Goal: Task Accomplishment & Management: Use online tool/utility

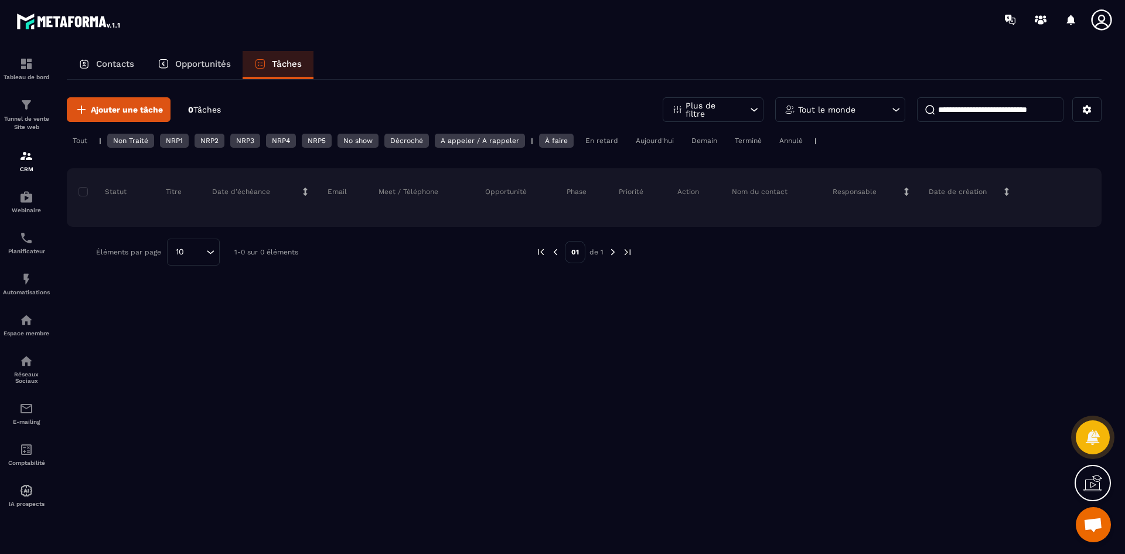
click at [205, 60] on p "Opportunités" at bounding box center [203, 64] width 56 height 11
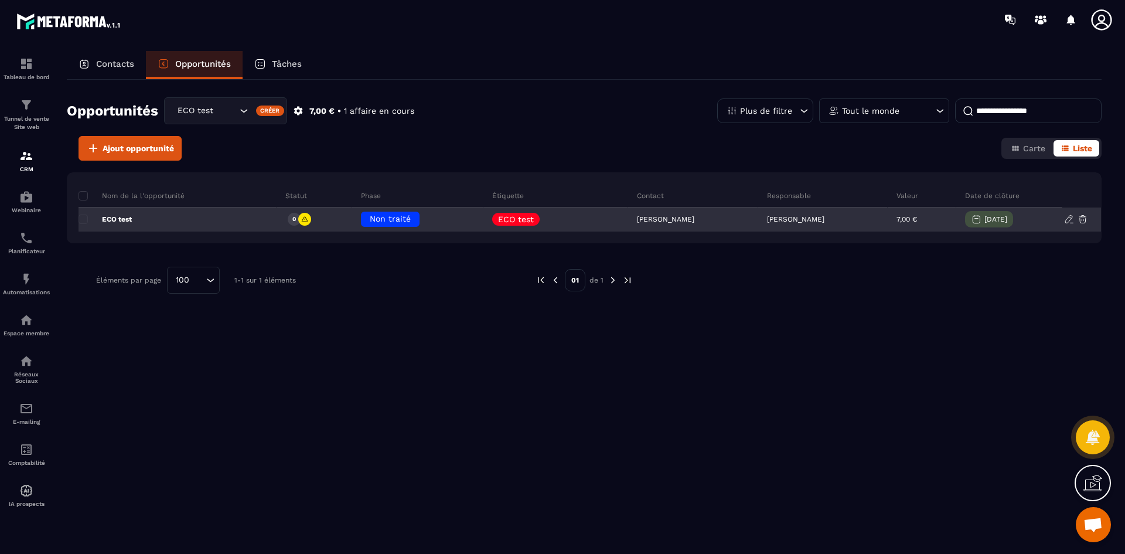
click at [1064, 220] on icon at bounding box center [1069, 219] width 11 height 11
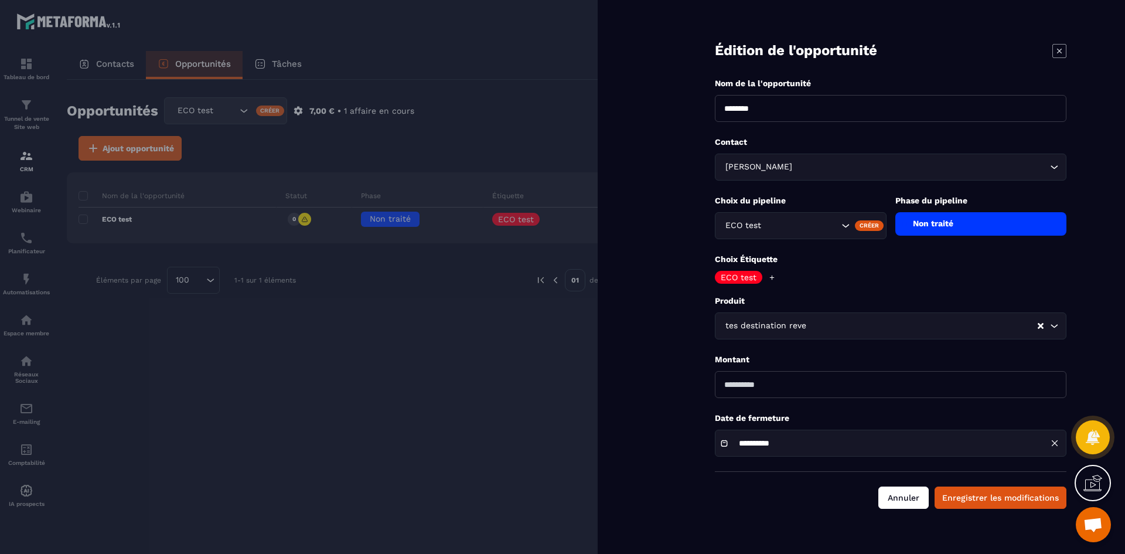
click at [901, 495] on button "Annuler" at bounding box center [903, 497] width 50 height 22
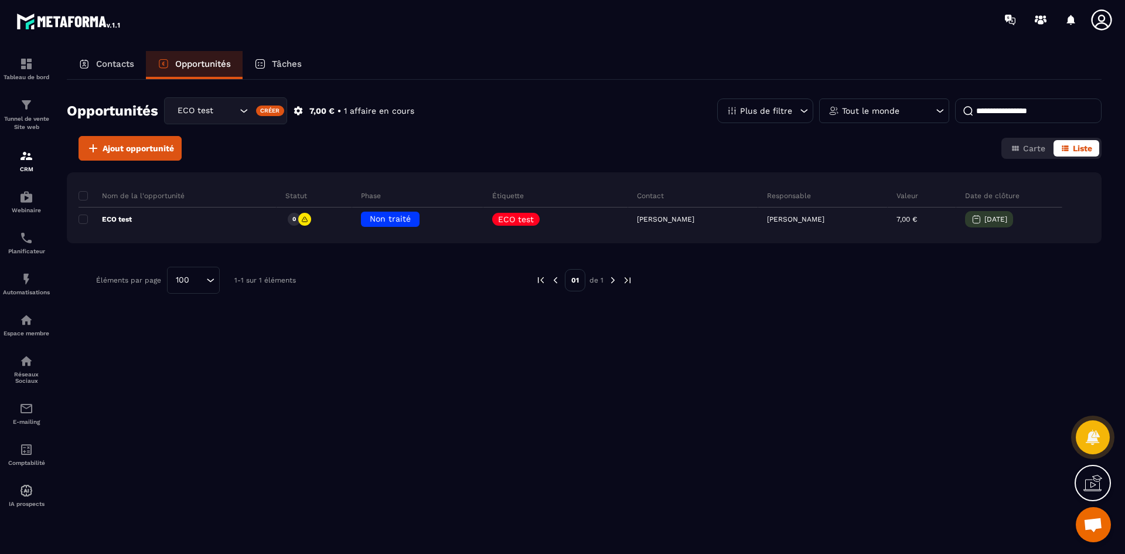
click at [458, 336] on div "Nom de la l'opportunité Statut Phase Étiquette Contact Responsable Valeur Date …" at bounding box center [584, 269] width 1035 height 194
click at [111, 64] on p "Contacts" at bounding box center [115, 64] width 38 height 11
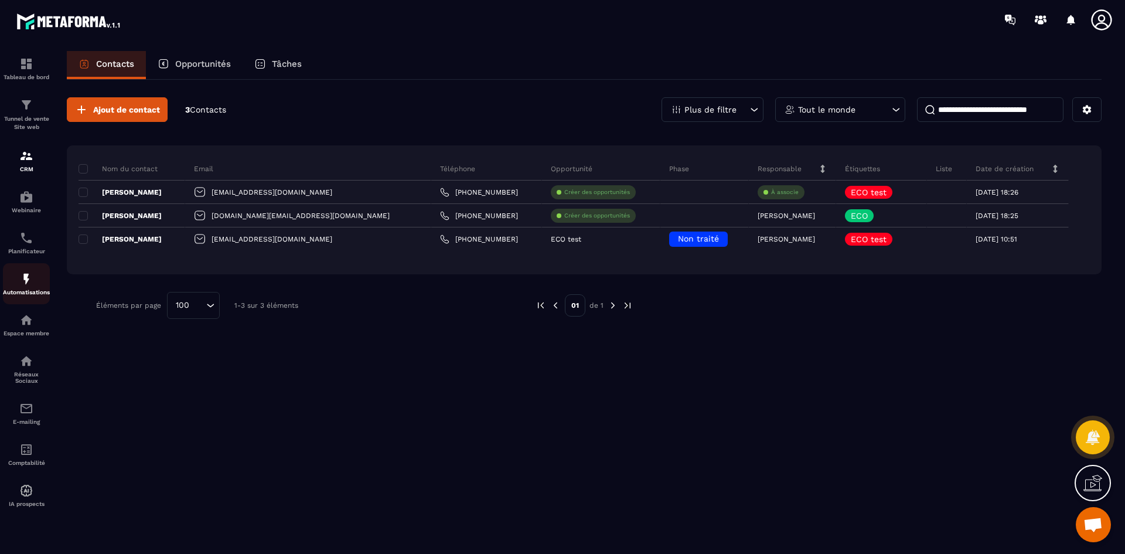
click at [24, 291] on p "Automatisations" at bounding box center [26, 292] width 47 height 6
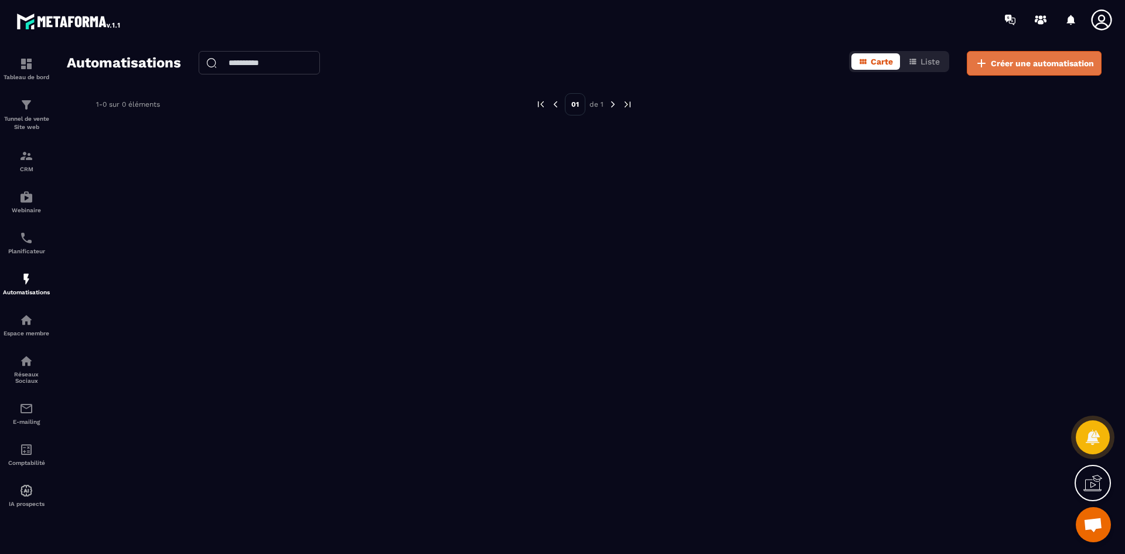
click at [1032, 64] on span "Créer une automatisation" at bounding box center [1042, 63] width 103 height 12
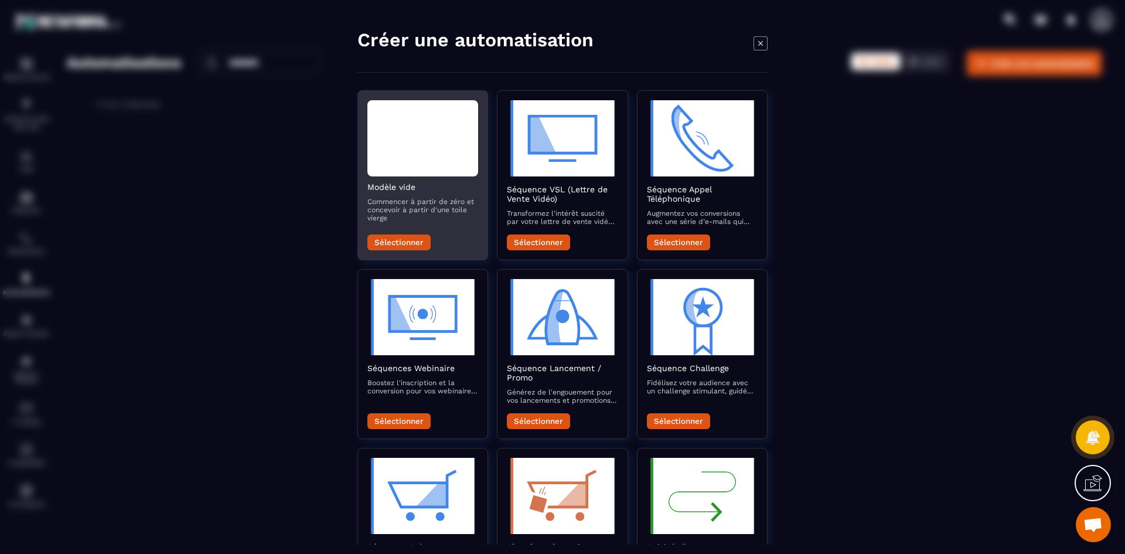
click at [389, 168] on div "Modal window" at bounding box center [422, 138] width 111 height 76
click at [404, 237] on button "Sélectionner" at bounding box center [398, 242] width 63 height 16
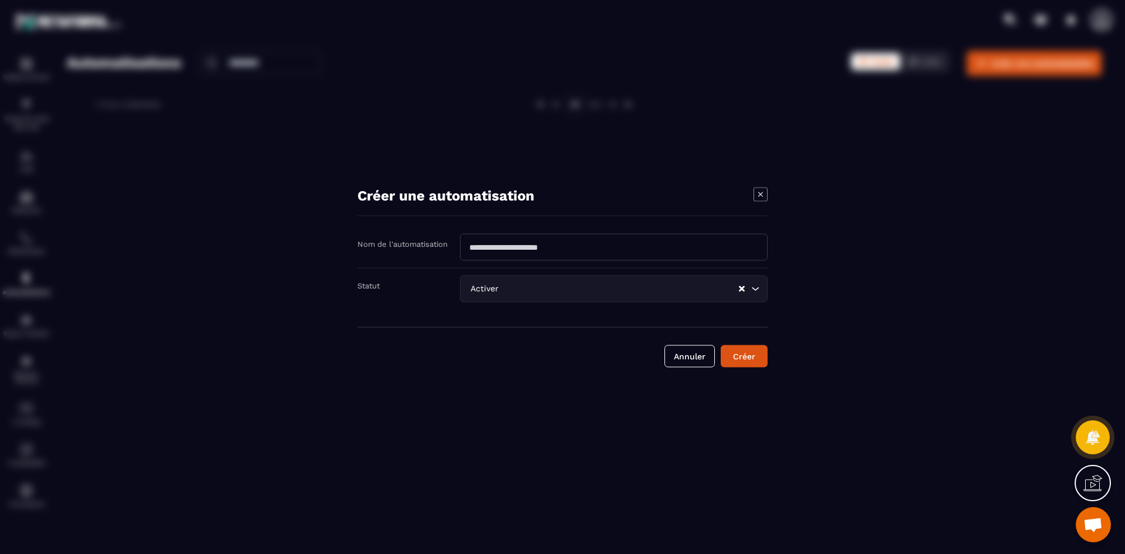
click at [566, 248] on input "Modal window" at bounding box center [614, 246] width 308 height 27
type input "*********"
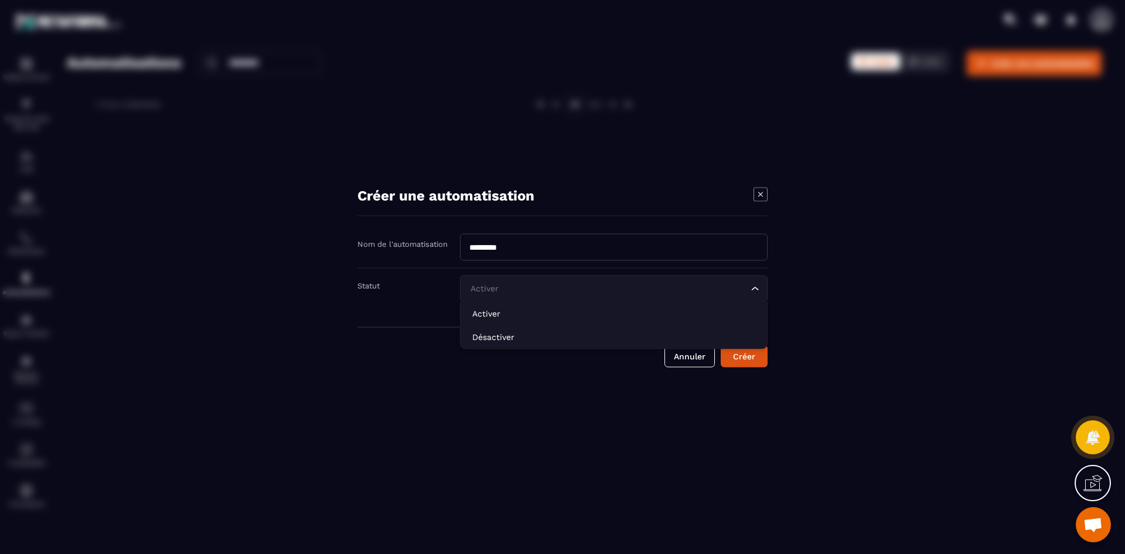
click at [562, 281] on div "Activer Loading..." at bounding box center [614, 288] width 308 height 27
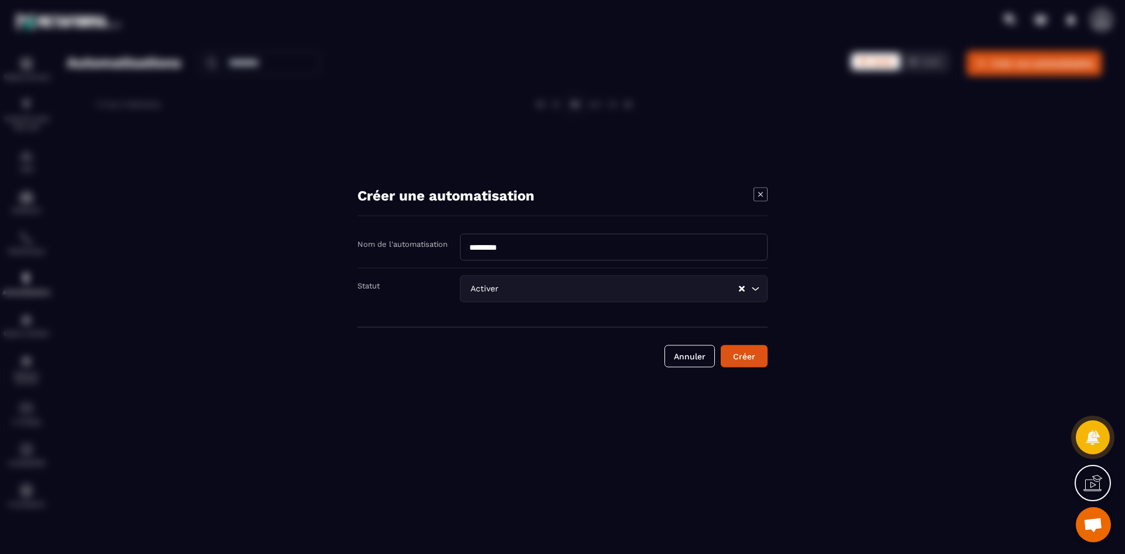
click at [562, 281] on div "Activer Loading..." at bounding box center [614, 288] width 308 height 27
click at [742, 352] on button "Créer" at bounding box center [744, 356] width 47 height 22
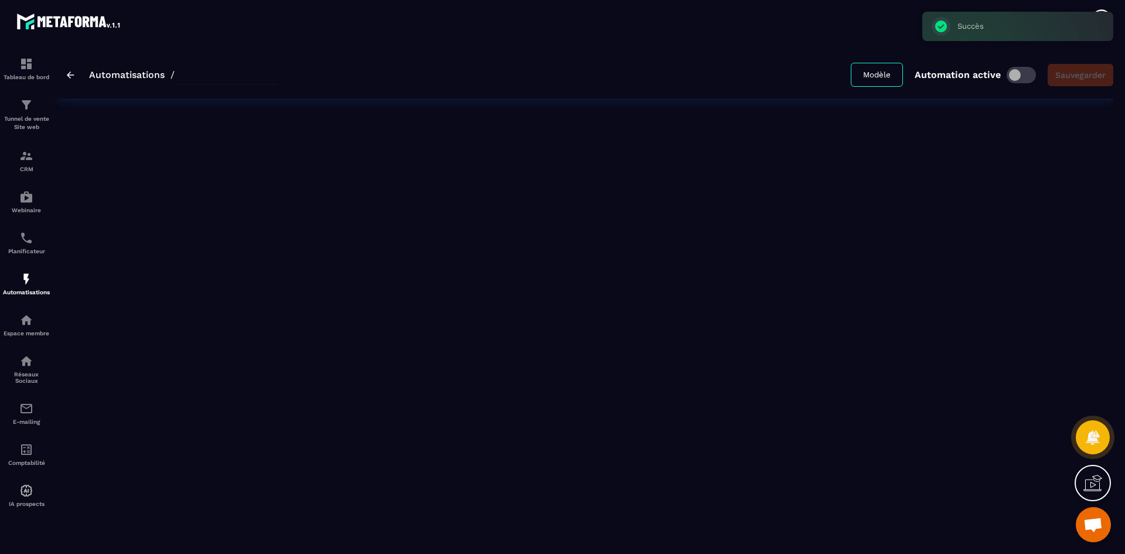
type input "*********"
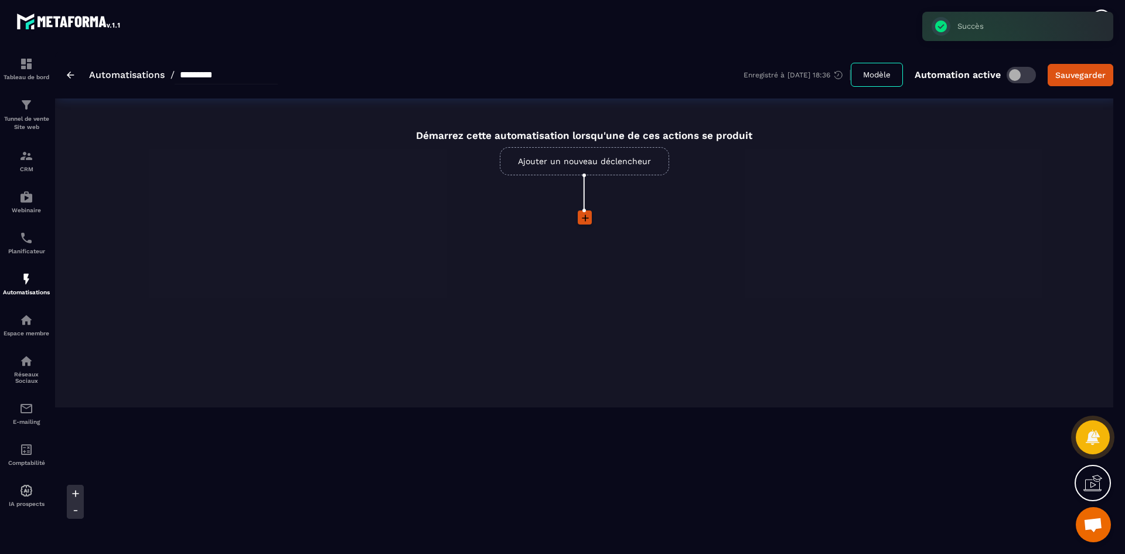
click at [610, 156] on link "Ajouter un nouveau déclencheur" at bounding box center [584, 161] width 169 height 28
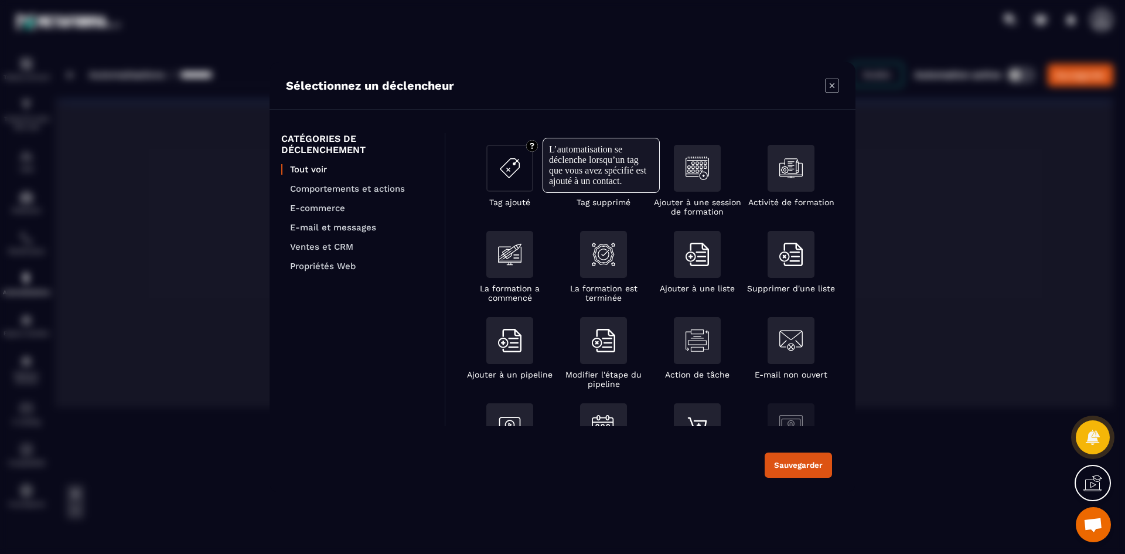
click at [514, 164] on img "Modal window" at bounding box center [509, 167] width 23 height 23
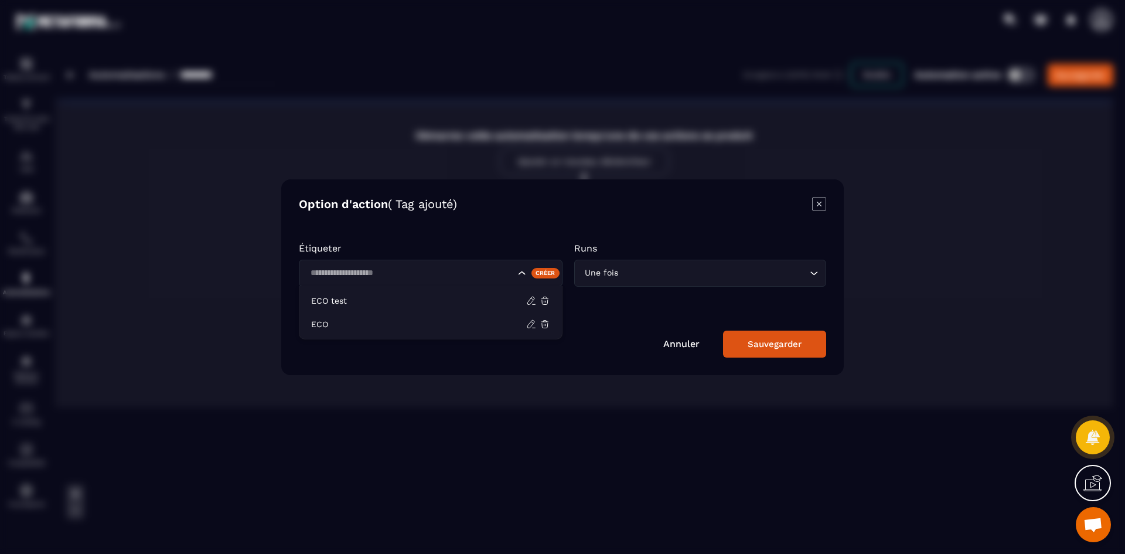
click at [445, 268] on input "Search for option" at bounding box center [410, 273] width 209 height 13
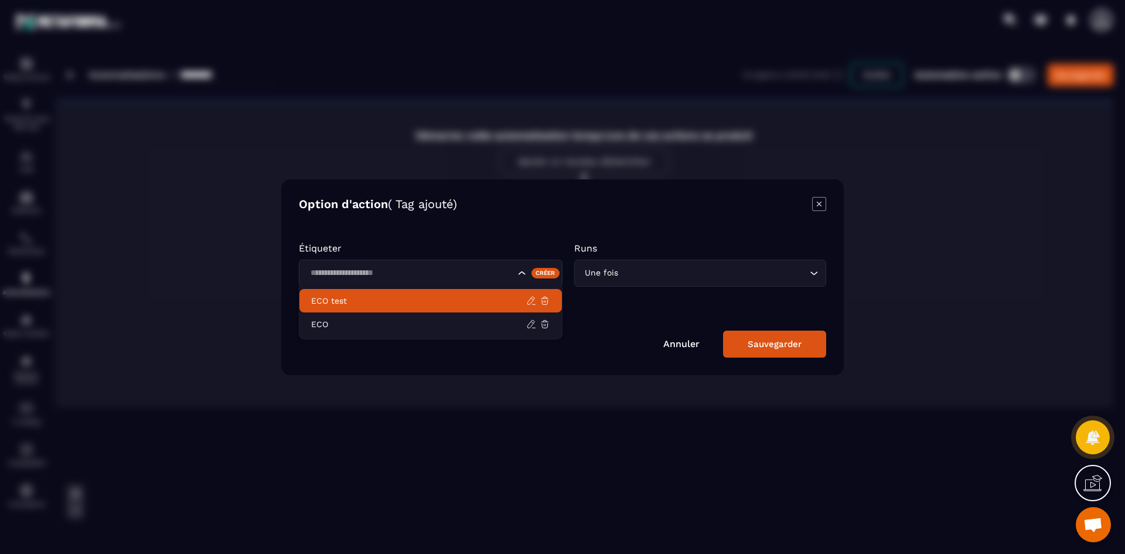
click at [464, 299] on p "ECO test" at bounding box center [418, 301] width 215 height 12
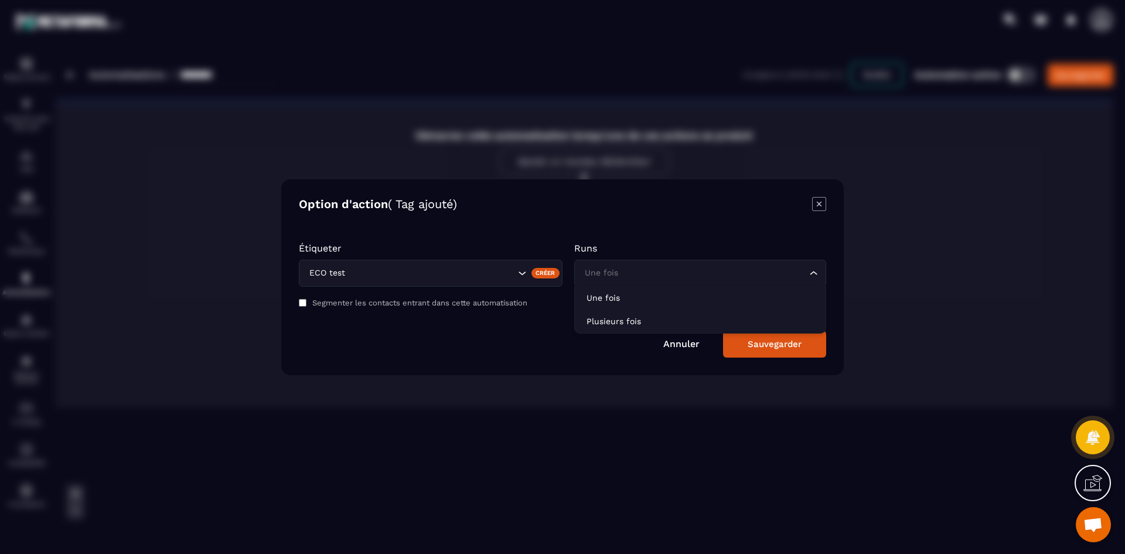
click at [629, 267] on input "Search for option" at bounding box center [694, 273] width 225 height 13
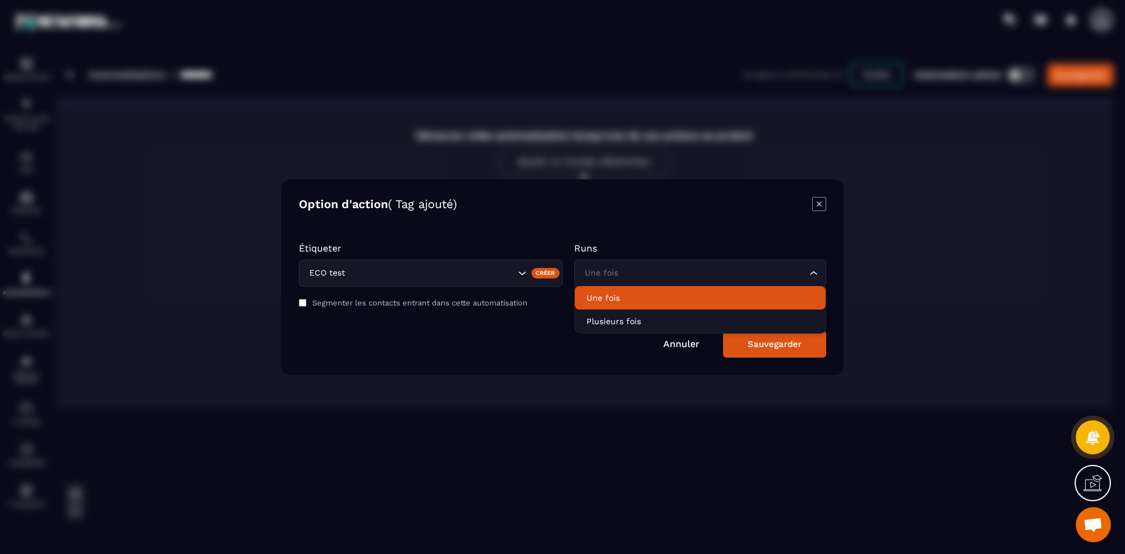
click at [615, 303] on p "Une fois" at bounding box center [700, 298] width 227 height 12
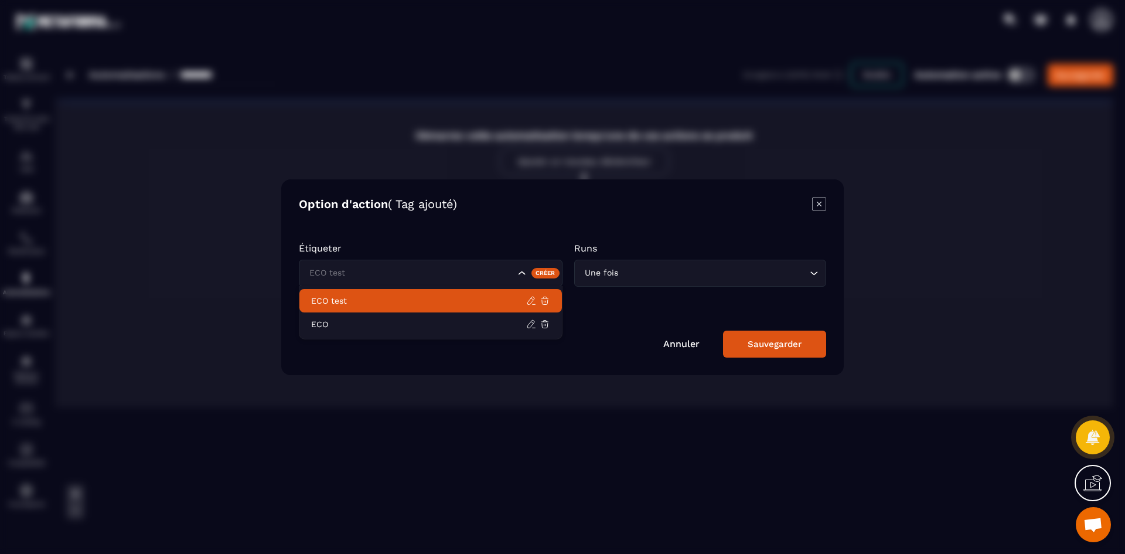
click at [476, 276] on input "Search for option" at bounding box center [410, 273] width 209 height 13
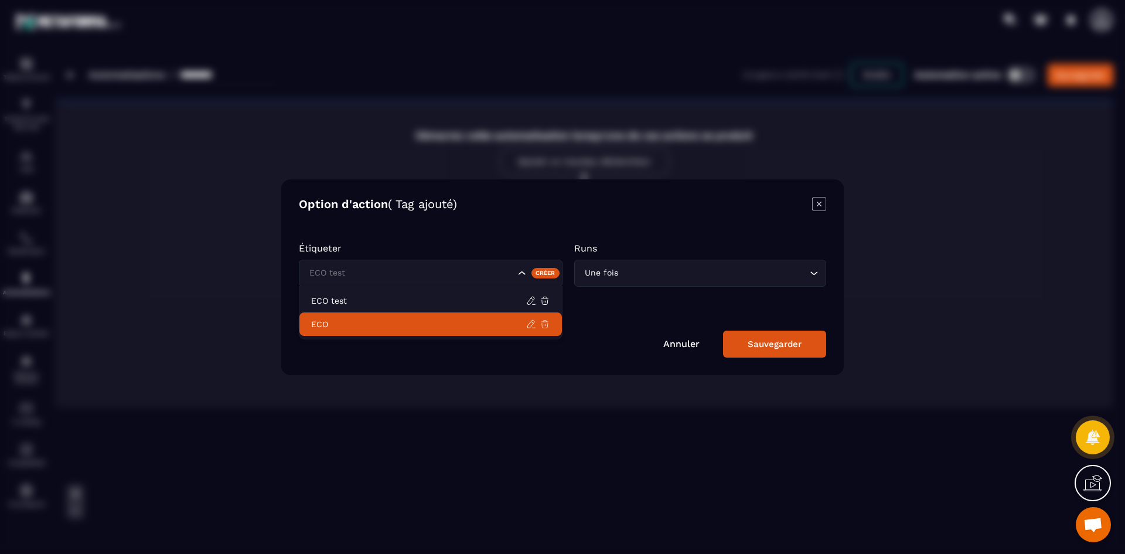
click at [544, 320] on icon at bounding box center [545, 324] width 11 height 11
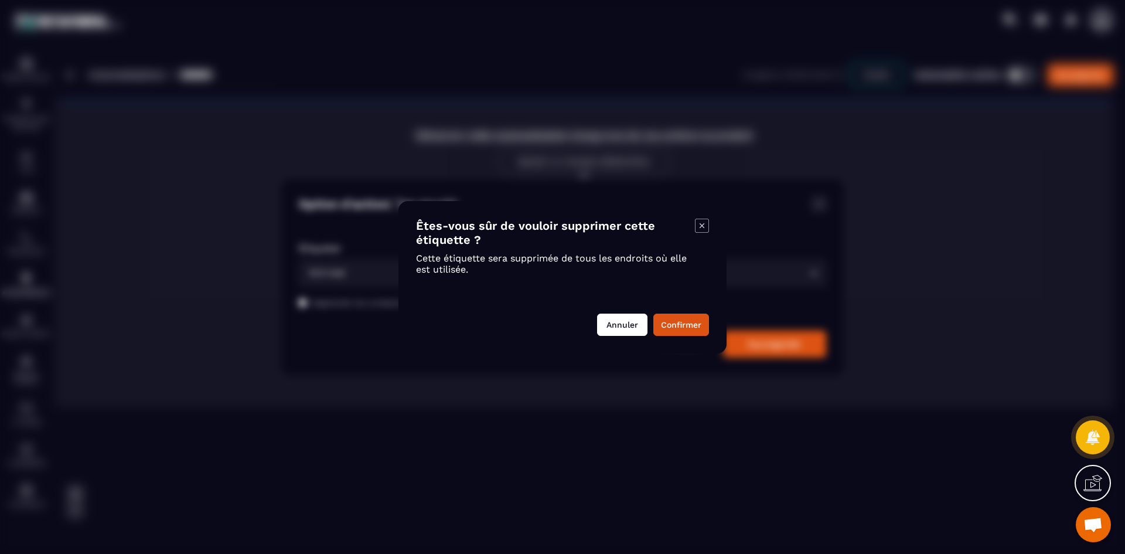
click at [622, 333] on button "Annuler" at bounding box center [622, 324] width 50 height 22
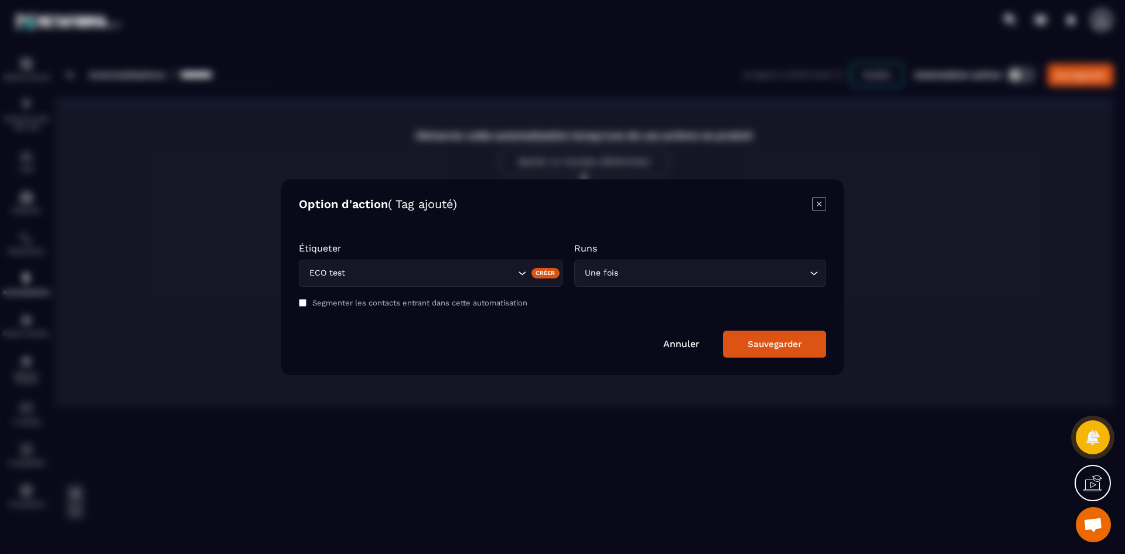
click at [823, 207] on icon "Modal window" at bounding box center [819, 204] width 14 height 14
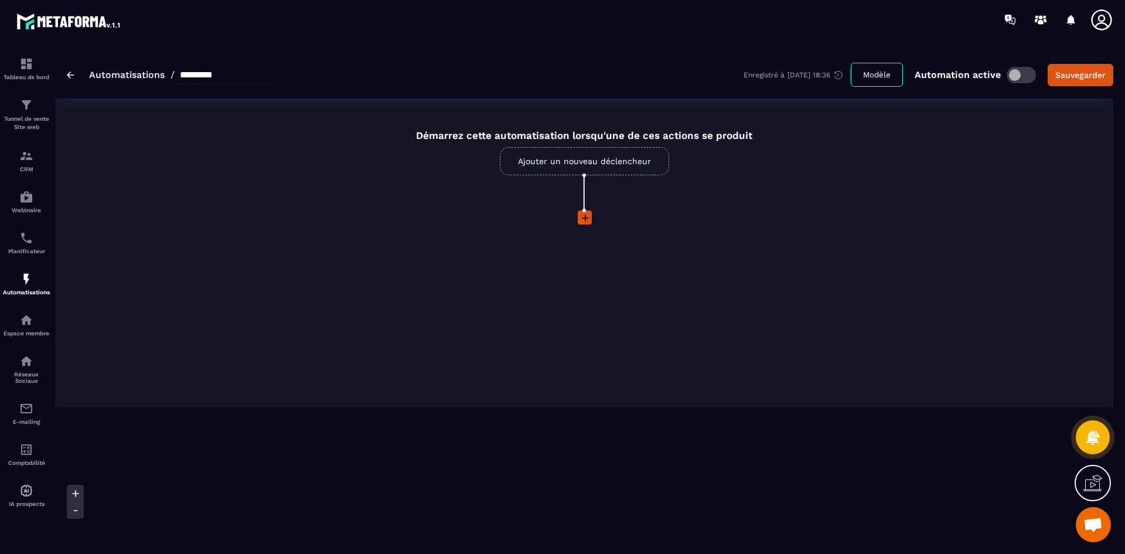
click at [602, 158] on link "Ajouter un nouveau déclencheur" at bounding box center [584, 161] width 169 height 28
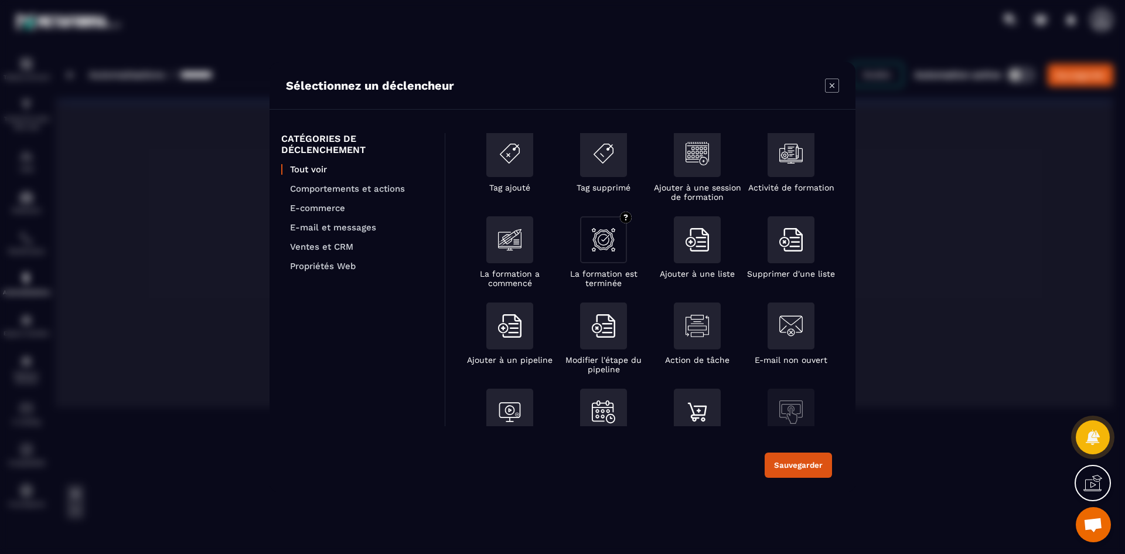
scroll to position [15, 0]
click at [344, 227] on p "E-mail et messages" at bounding box center [361, 227] width 143 height 11
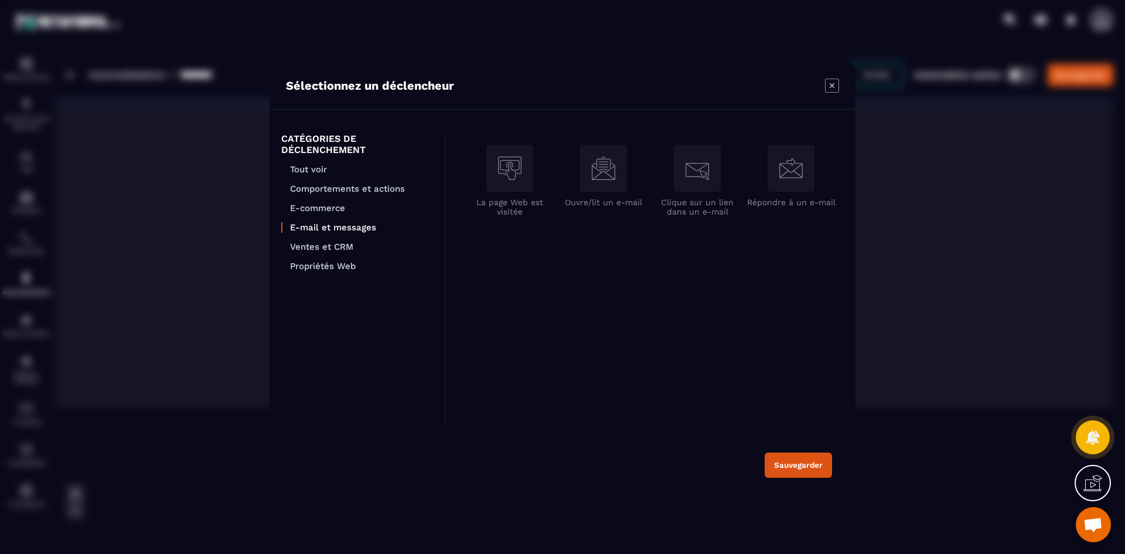
scroll to position [0, 0]
click at [337, 245] on p "Ventes et CRM" at bounding box center [361, 246] width 143 height 11
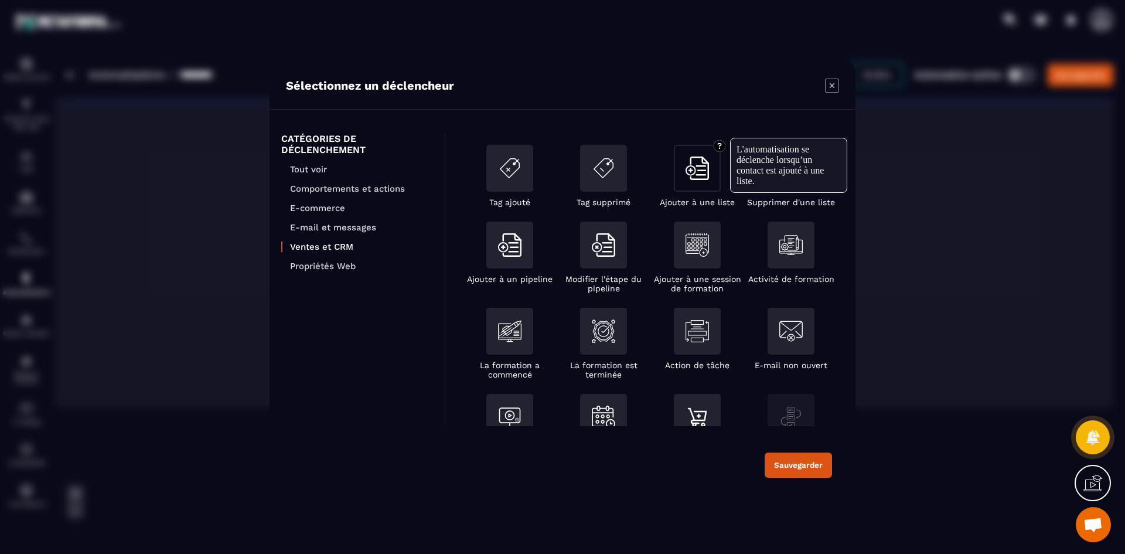
click at [710, 168] on div "Modal window" at bounding box center [697, 168] width 47 height 47
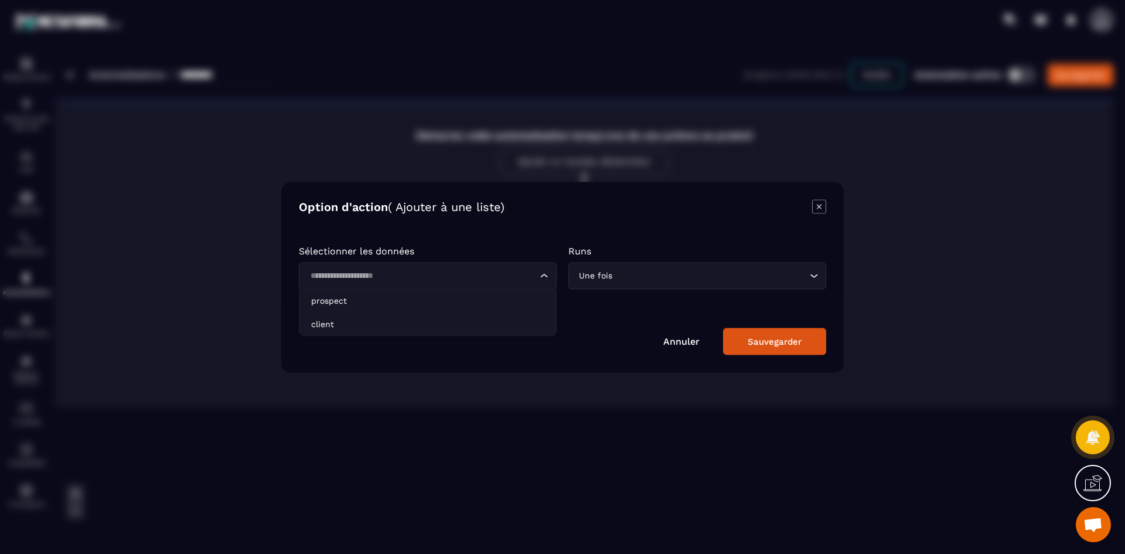
click at [468, 276] on input "Search for option" at bounding box center [421, 275] width 231 height 13
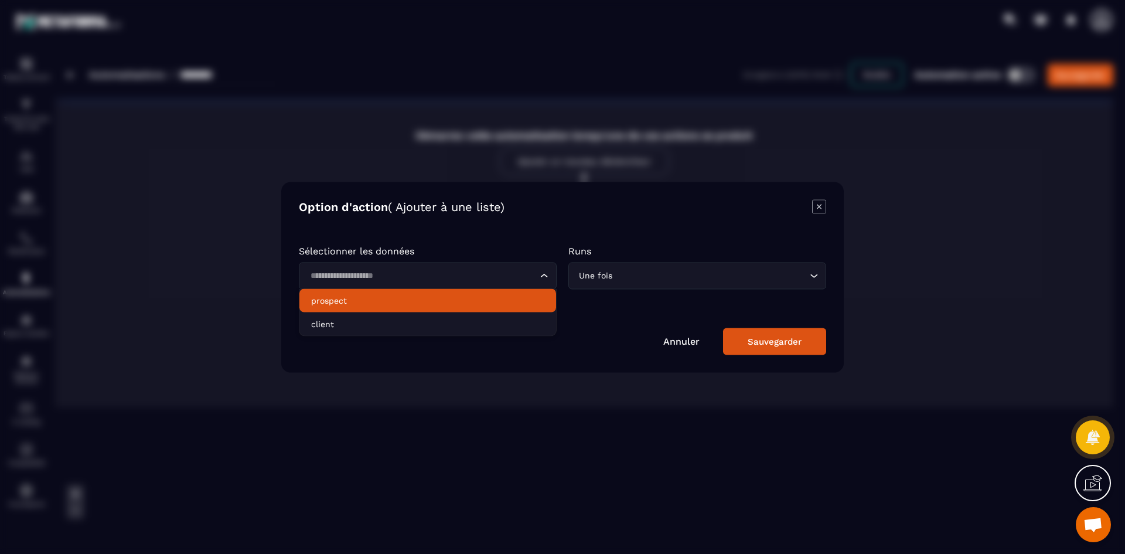
click at [445, 295] on p "prospect" at bounding box center [427, 300] width 233 height 12
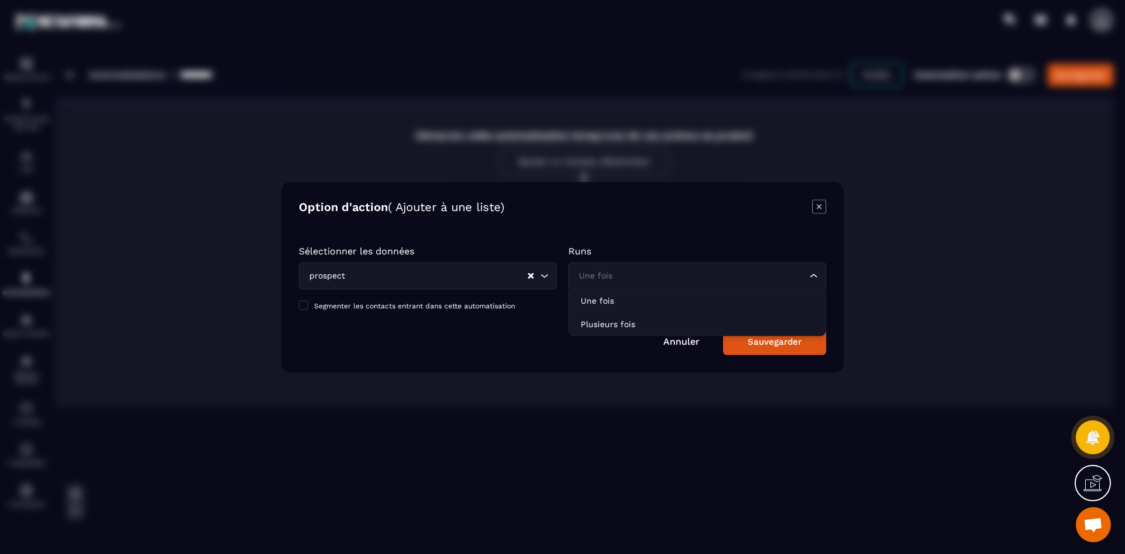
click at [636, 268] on div "Une fois Loading..." at bounding box center [697, 275] width 258 height 27
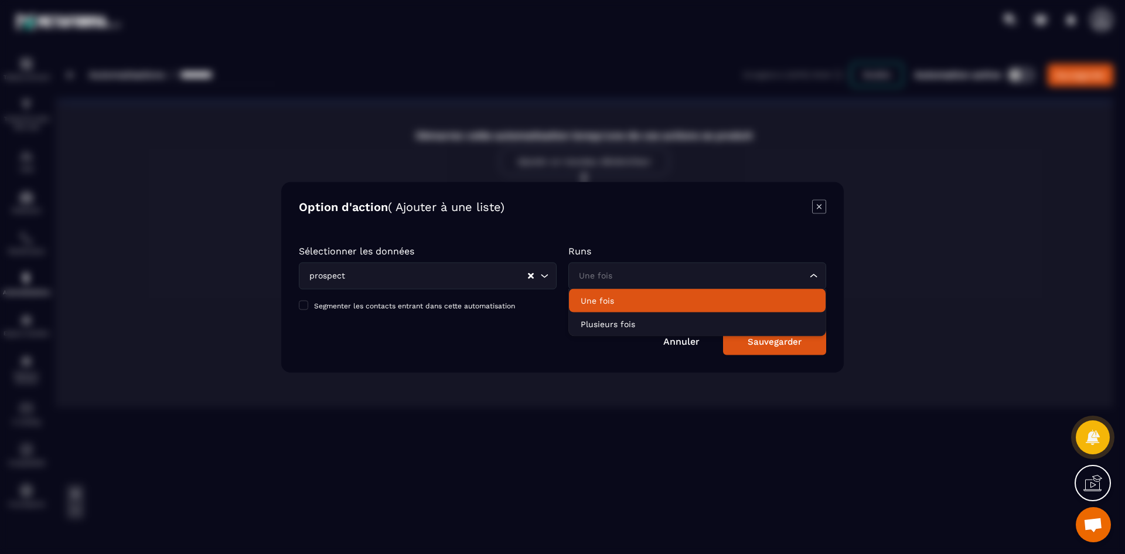
click at [633, 298] on p "Une fois" at bounding box center [697, 300] width 233 height 12
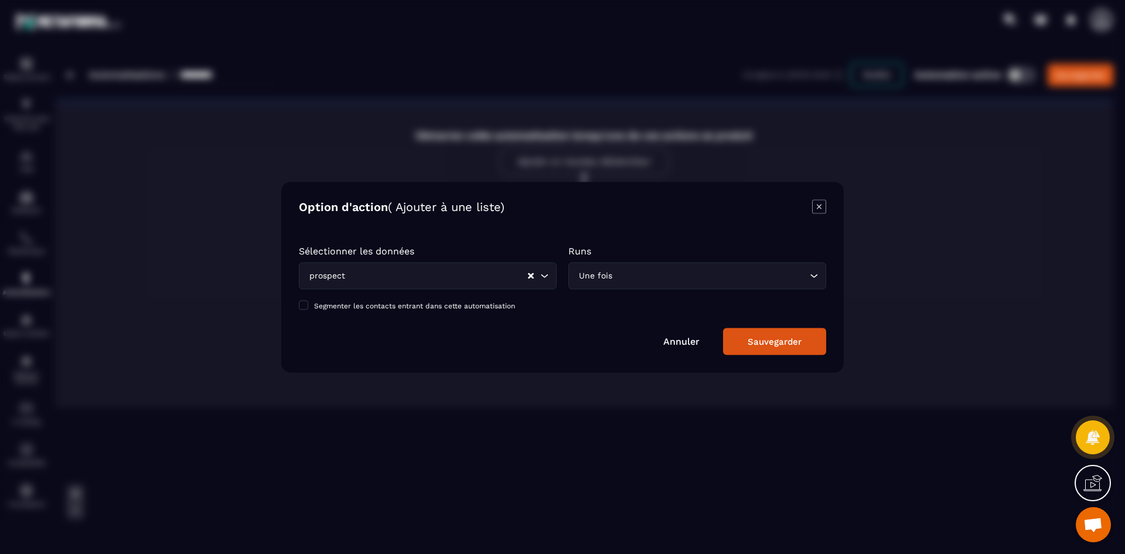
click at [694, 349] on div "Annuler Sauvegarder" at bounding box center [562, 341] width 527 height 27
click at [692, 345] on link "Annuler" at bounding box center [681, 340] width 36 height 11
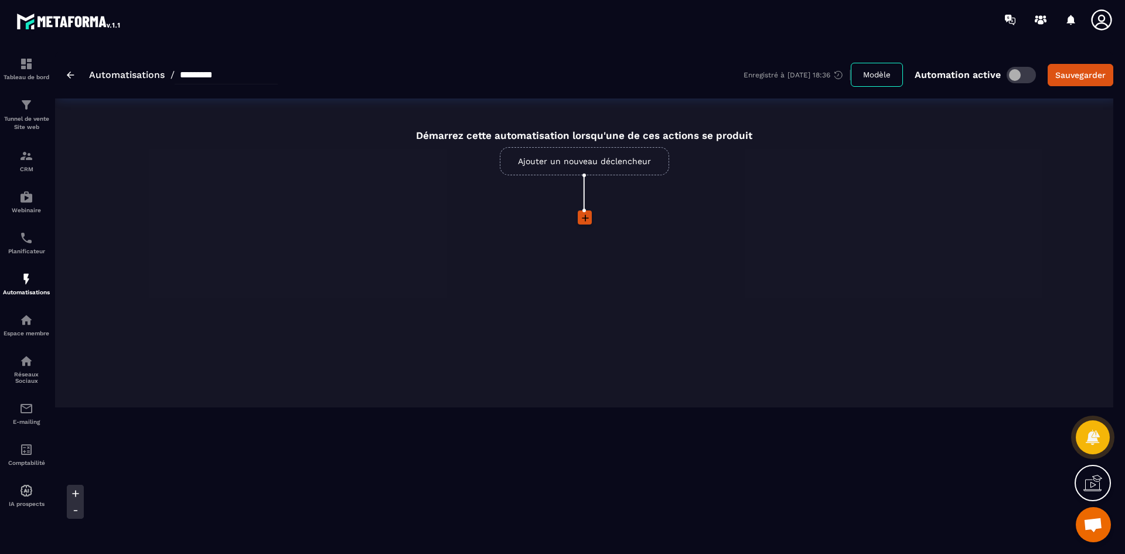
click at [608, 162] on link "Ajouter un nouveau déclencheur" at bounding box center [584, 161] width 169 height 28
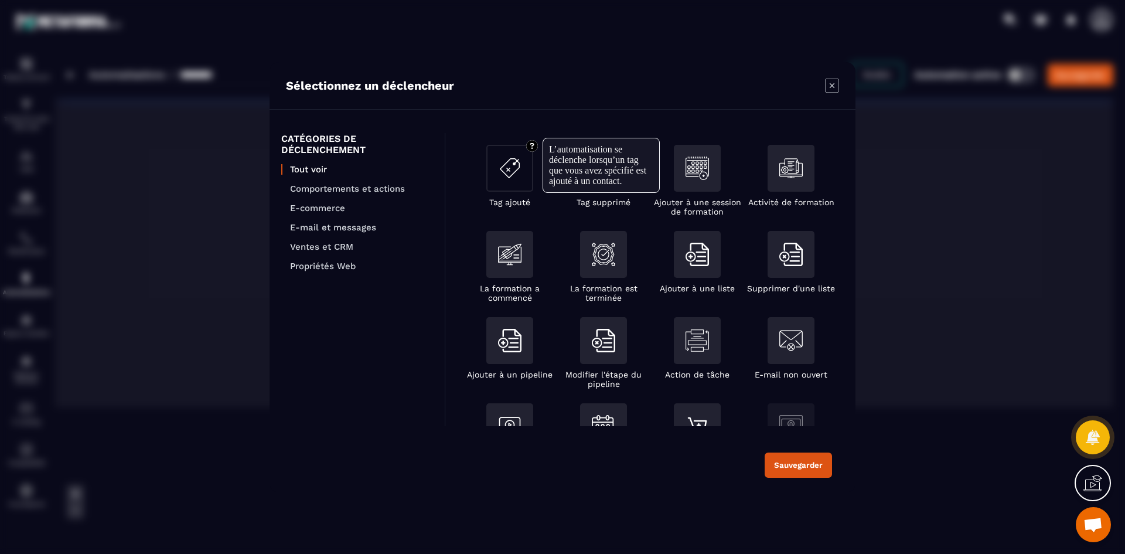
click at [521, 177] on div "Modal window" at bounding box center [509, 168] width 47 height 47
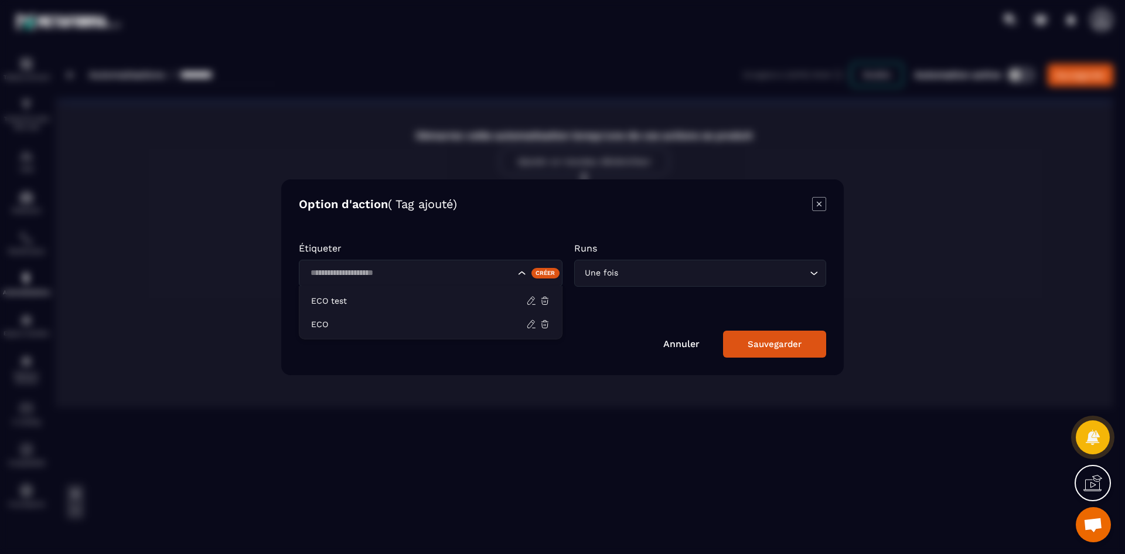
click at [522, 270] on icon "Search for option" at bounding box center [522, 273] width 12 height 12
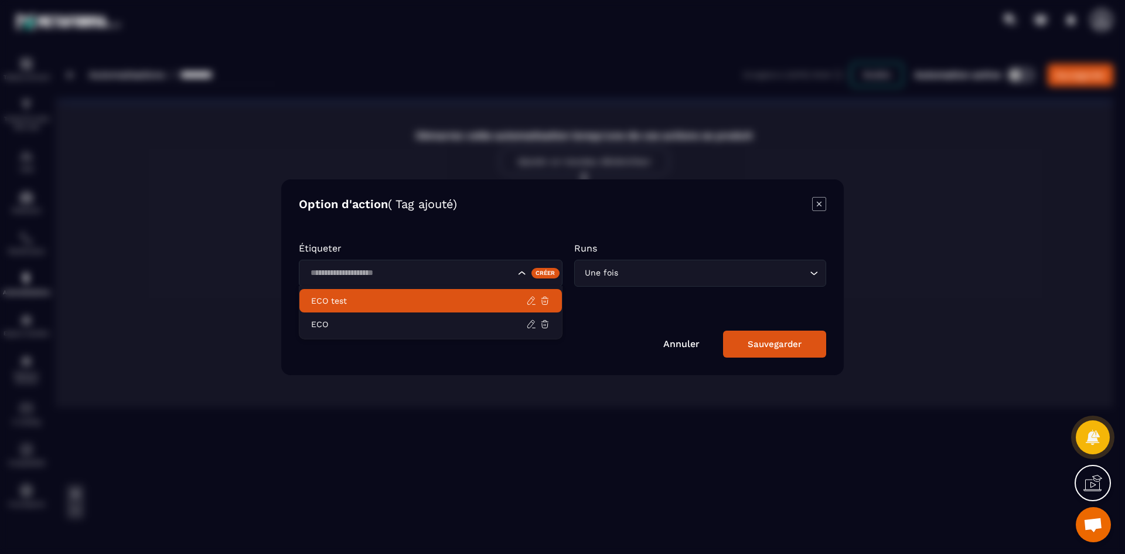
click at [482, 301] on p "ECO test" at bounding box center [418, 301] width 215 height 12
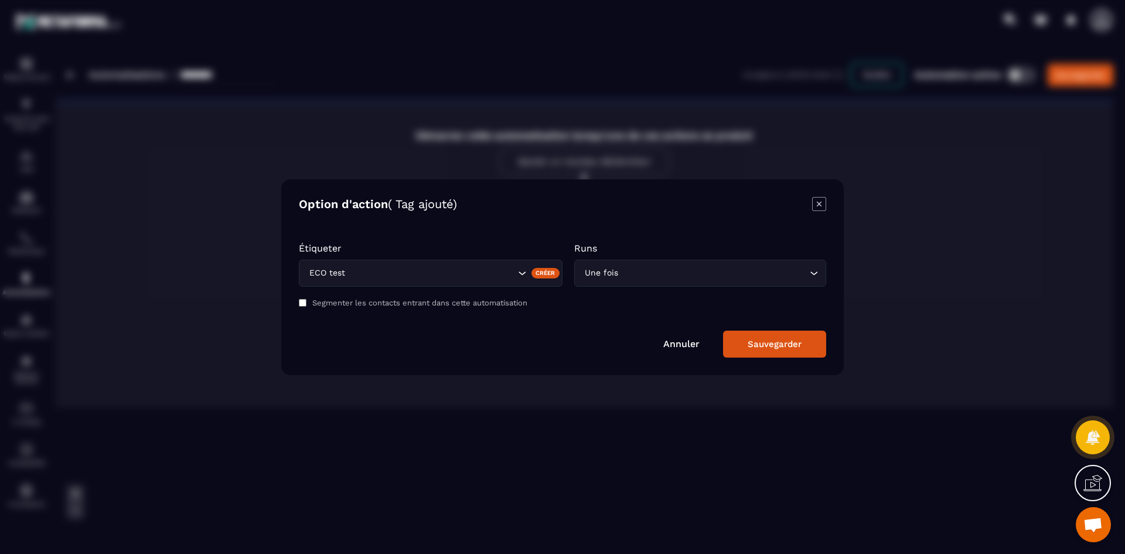
click at [654, 275] on input "Search for option" at bounding box center [713, 273] width 186 height 13
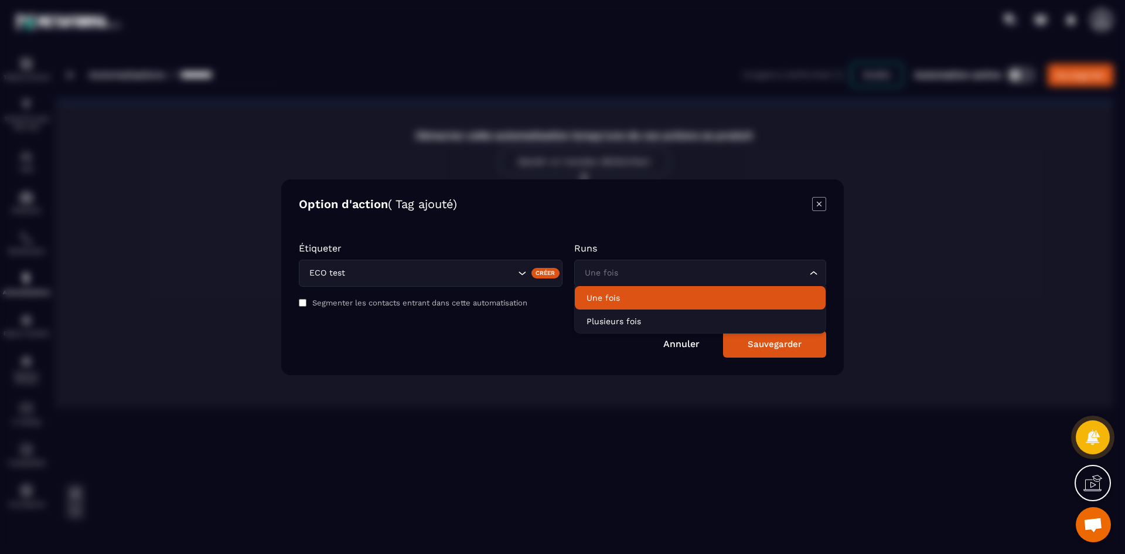
click at [660, 302] on p "Une fois" at bounding box center [700, 298] width 227 height 12
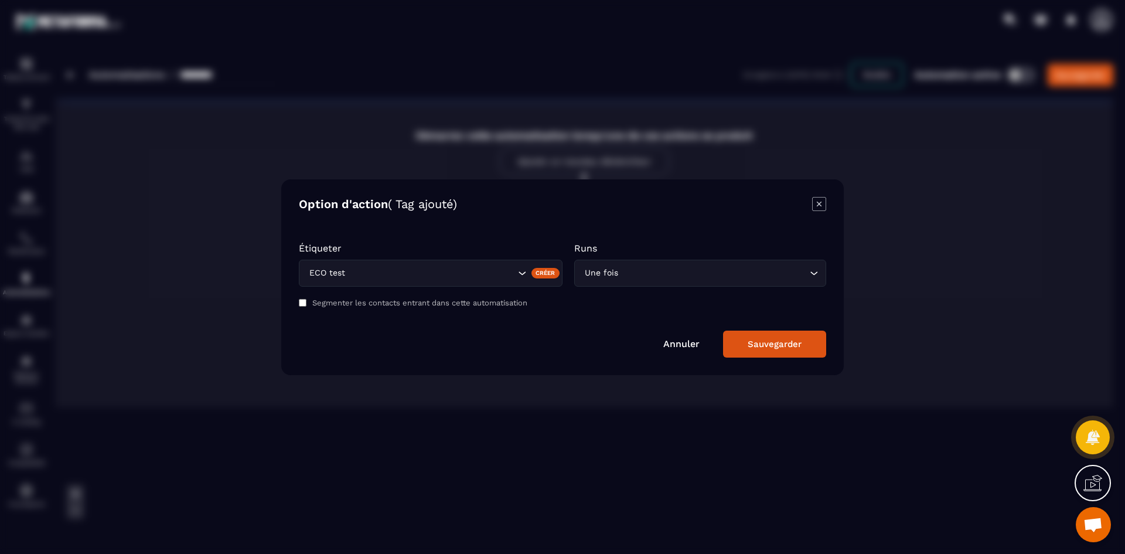
click at [757, 335] on button "Sauvegarder" at bounding box center [774, 343] width 103 height 27
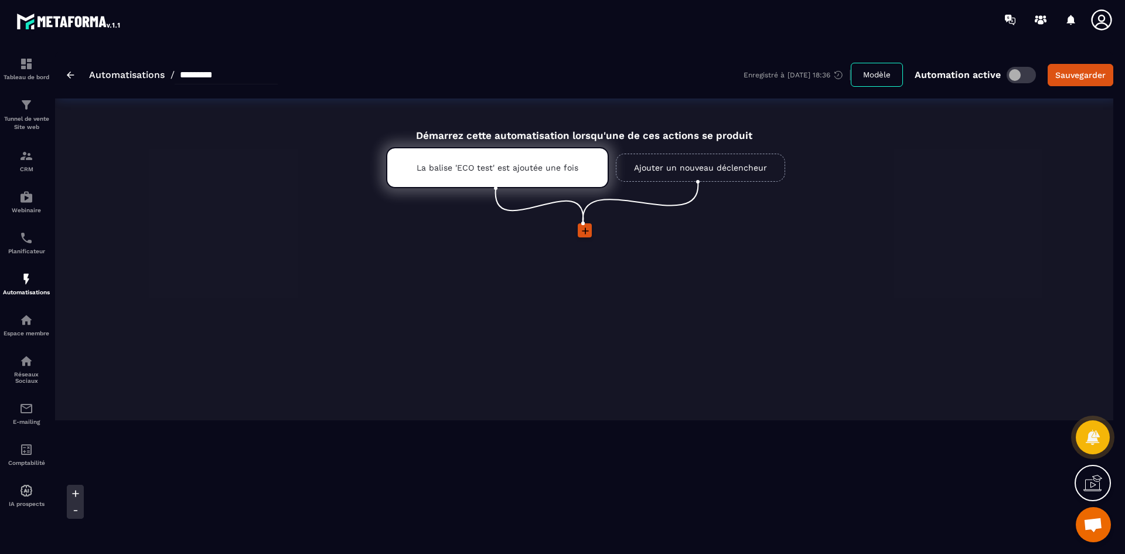
click at [590, 233] on icon at bounding box center [585, 231] width 12 height 12
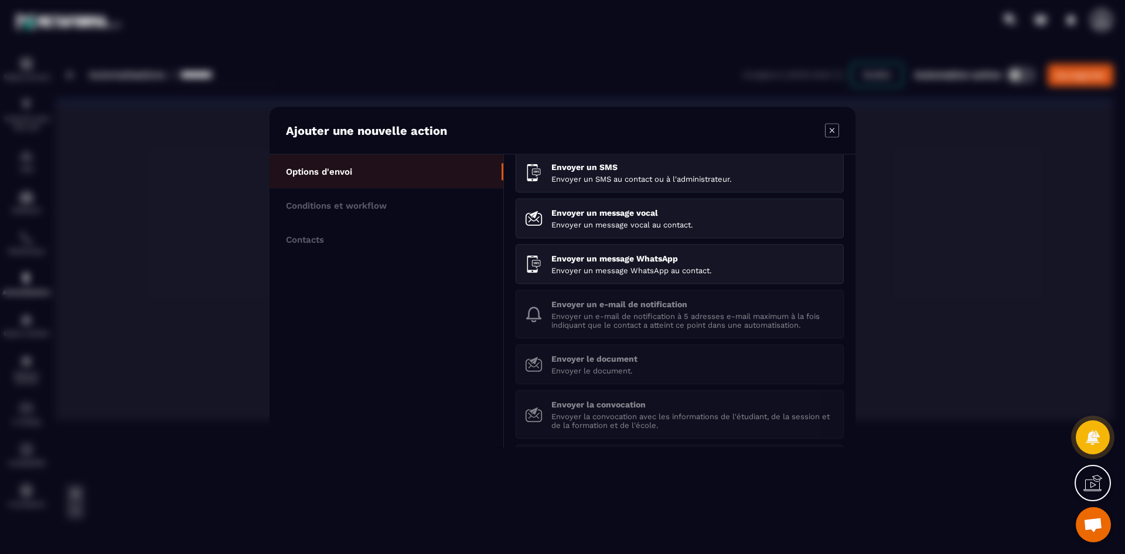
scroll to position [60, 0]
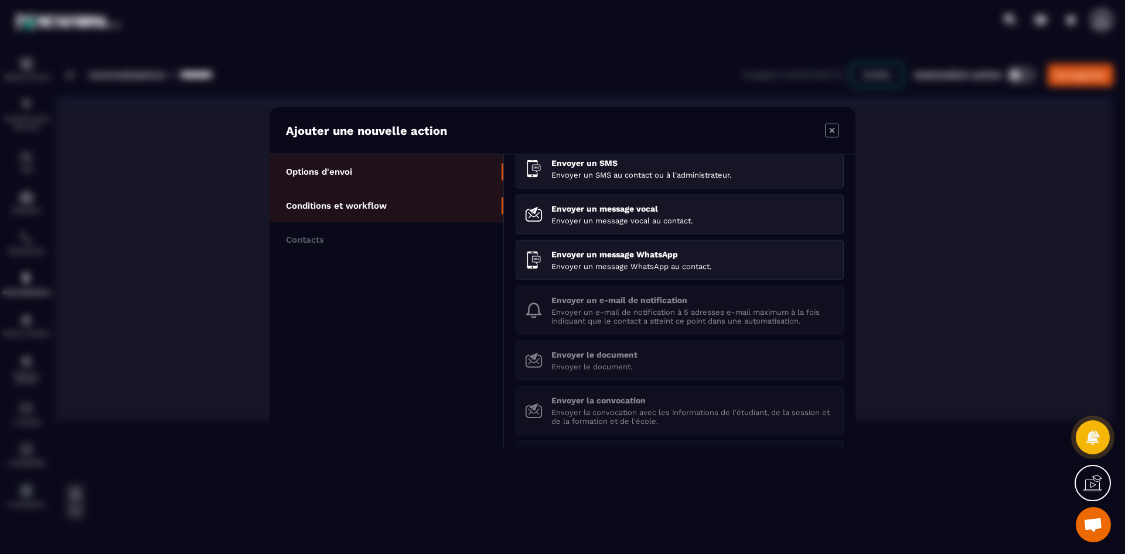
click at [430, 195] on li "Conditions et workflow" at bounding box center [387, 205] width 234 height 34
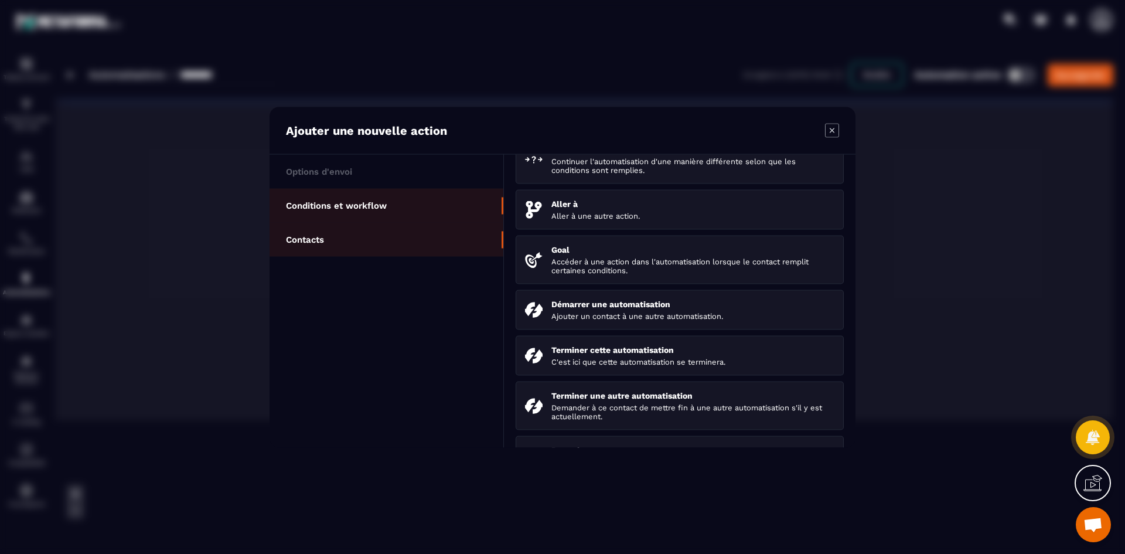
click at [363, 239] on li "Contacts" at bounding box center [387, 239] width 234 height 34
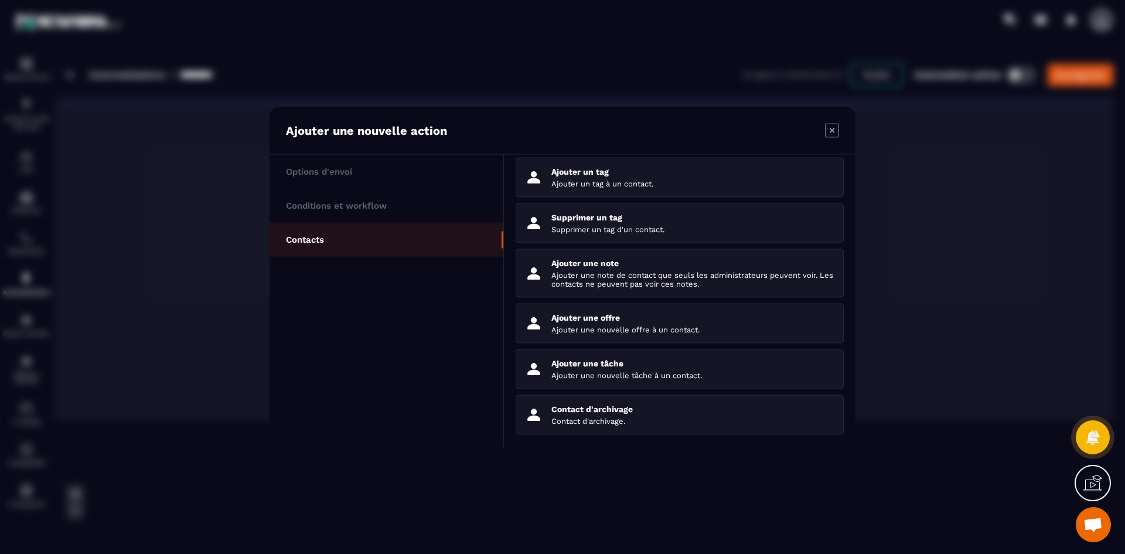
scroll to position [99, 0]
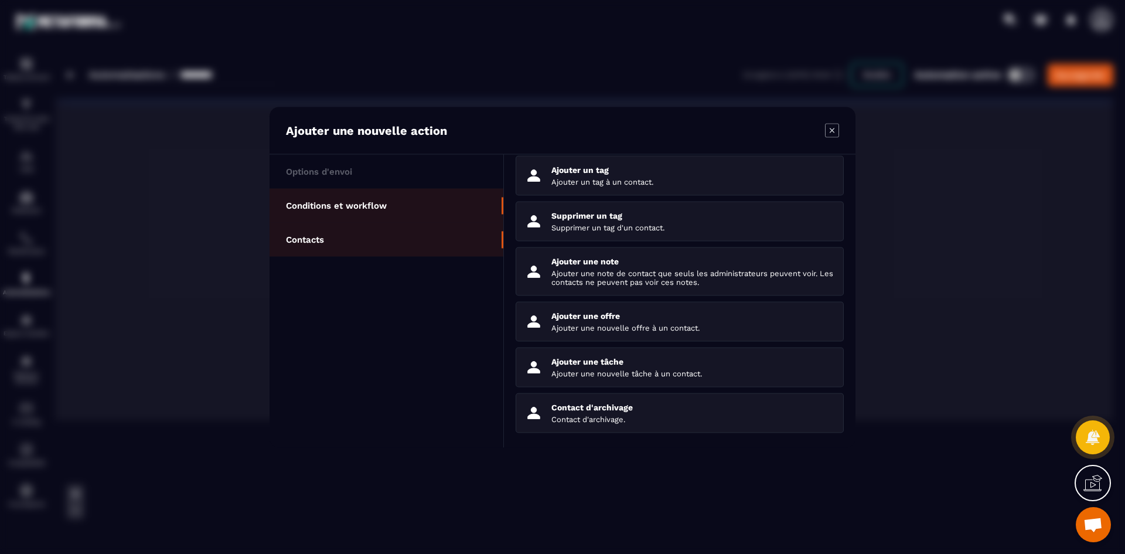
click at [363, 210] on p "Conditions et workflow" at bounding box center [336, 205] width 101 height 11
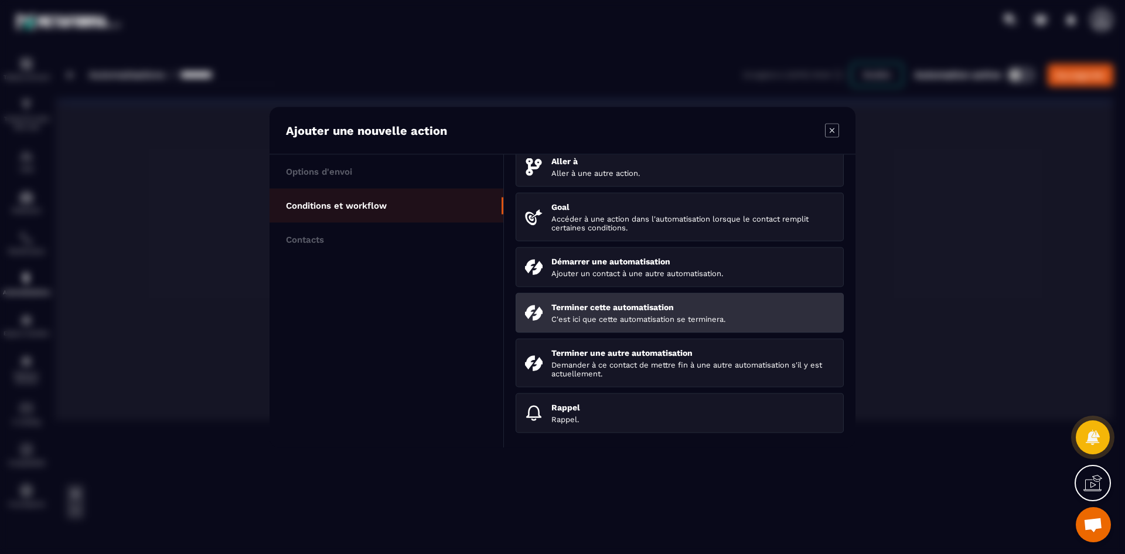
scroll to position [125, 0]
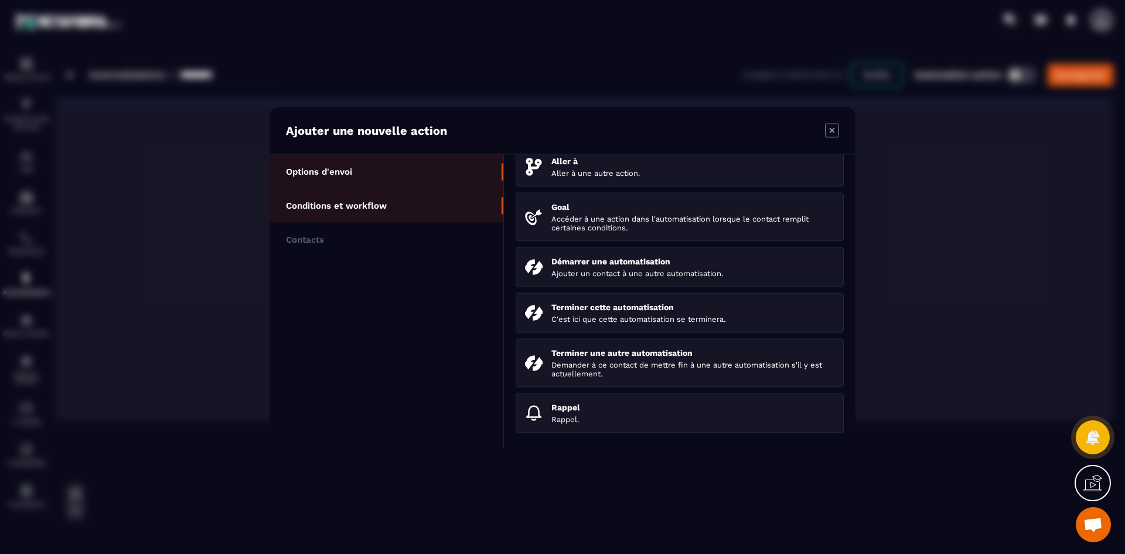
click at [391, 186] on li "Options d'envoi" at bounding box center [387, 171] width 234 height 34
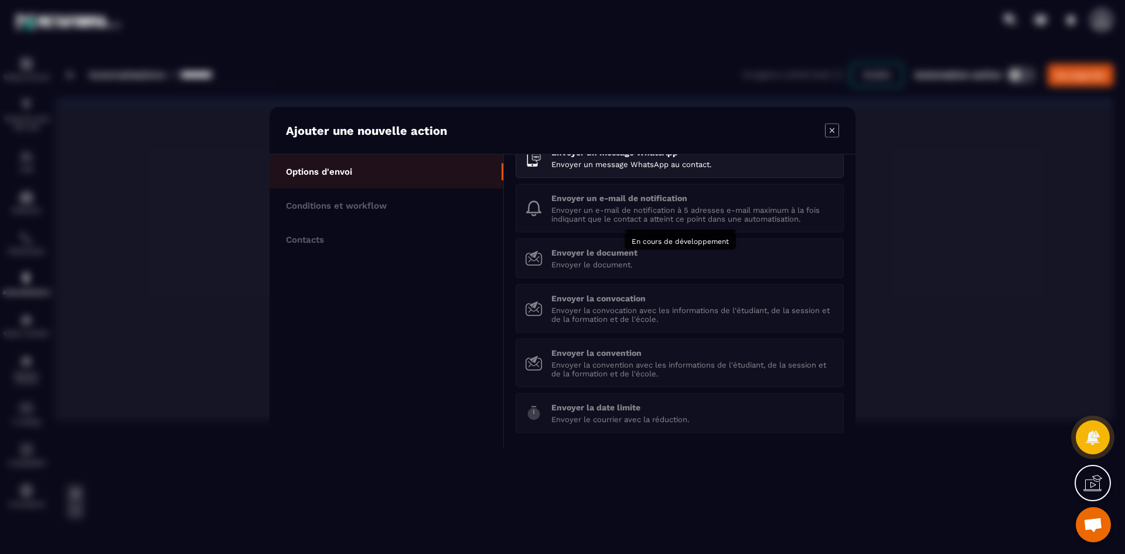
scroll to position [0, 0]
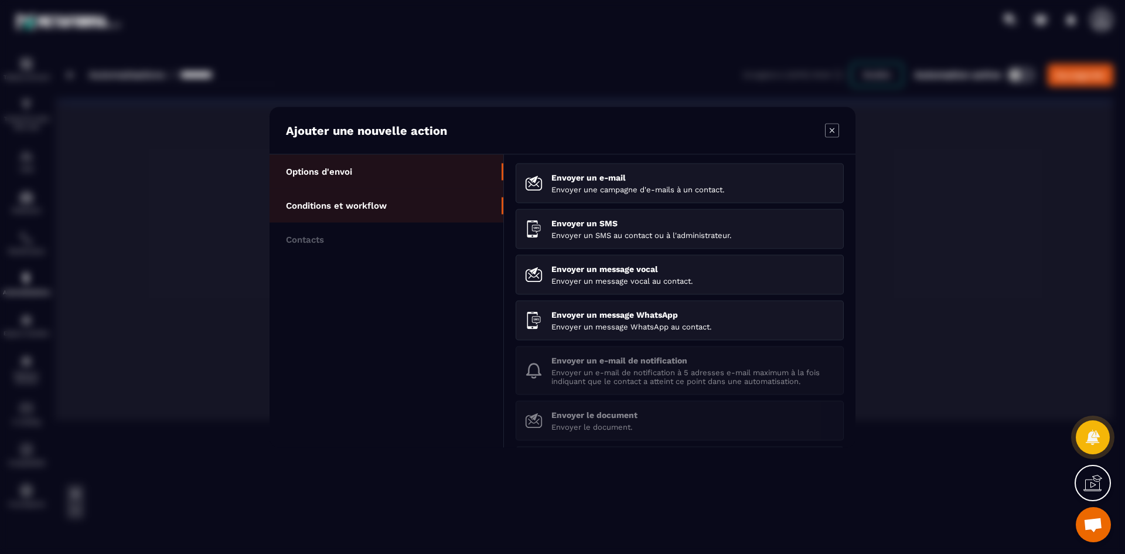
click at [316, 212] on li "Conditions et workflow" at bounding box center [387, 205] width 234 height 34
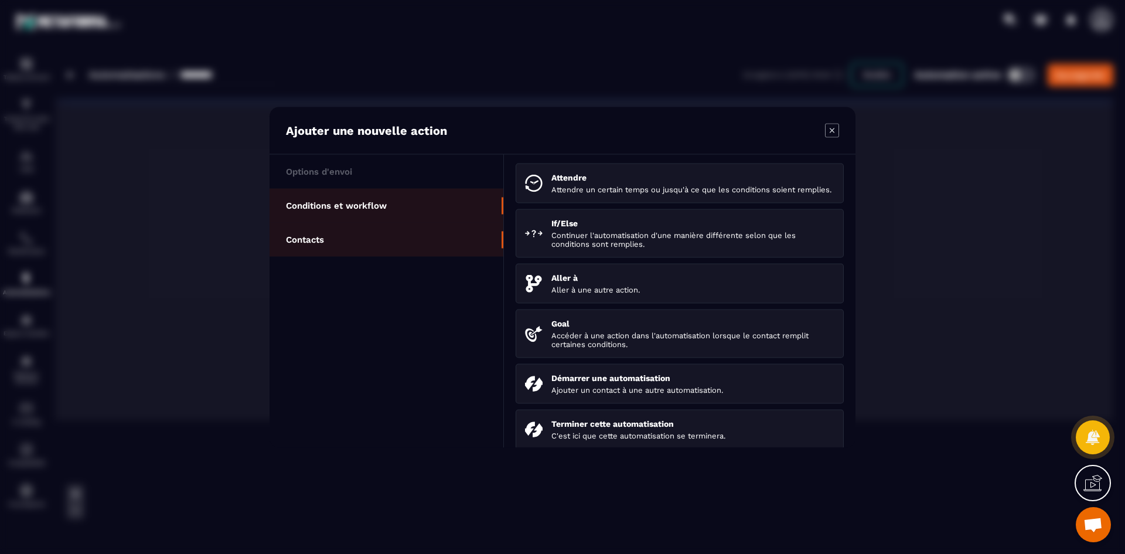
click at [346, 251] on li "Contacts" at bounding box center [387, 239] width 234 height 34
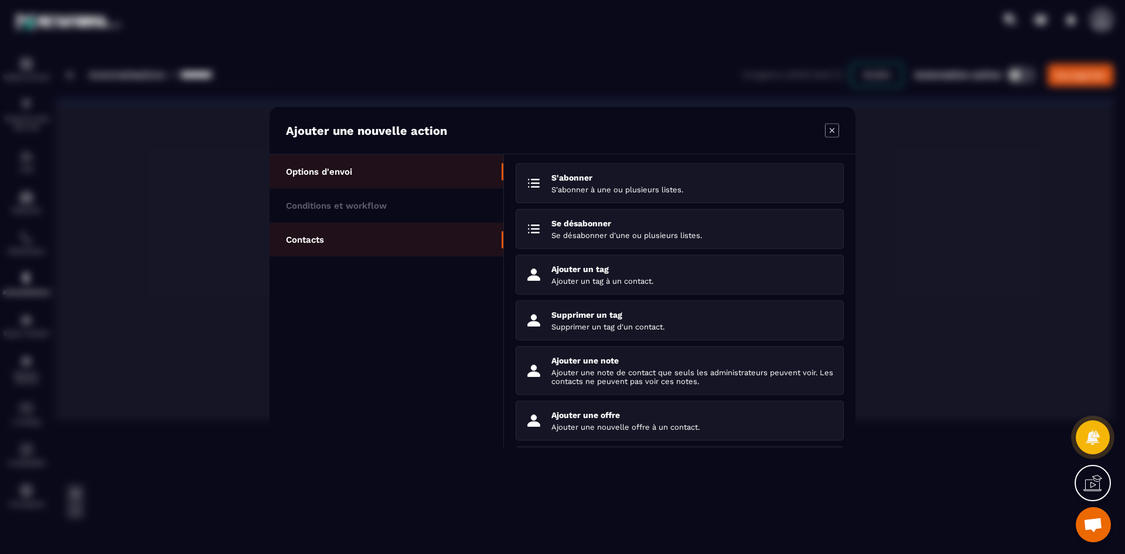
click at [306, 179] on li "Options d'envoi" at bounding box center [387, 171] width 234 height 34
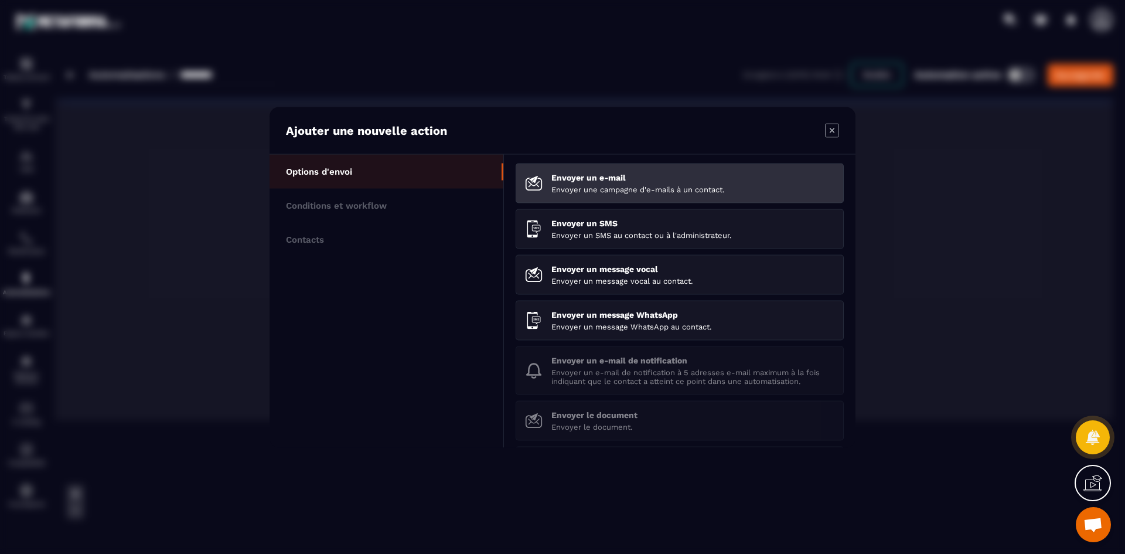
click at [799, 187] on p "Envoyer une campagne d'e-mails à un contact." at bounding box center [692, 189] width 283 height 9
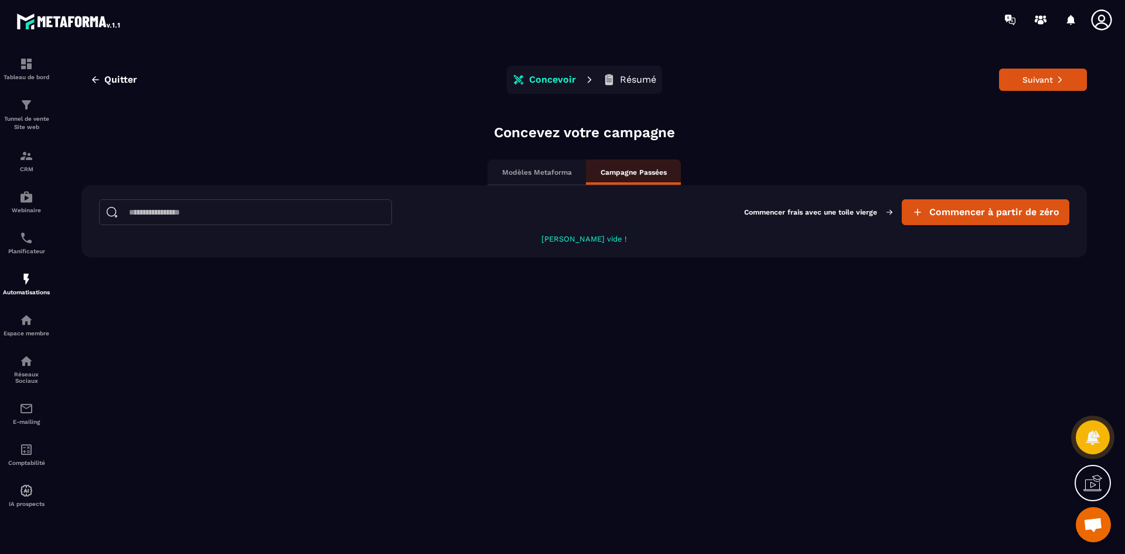
click at [554, 173] on p "Modèles Metaforma" at bounding box center [537, 172] width 70 height 9
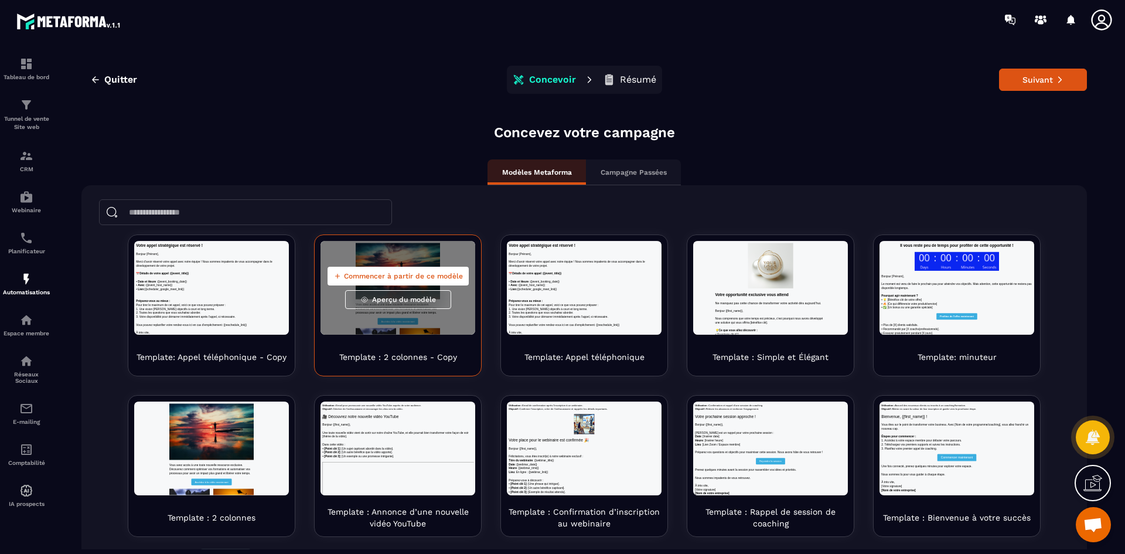
click at [420, 274] on span "Commencer à partir de ce modèle" at bounding box center [403, 275] width 119 height 9
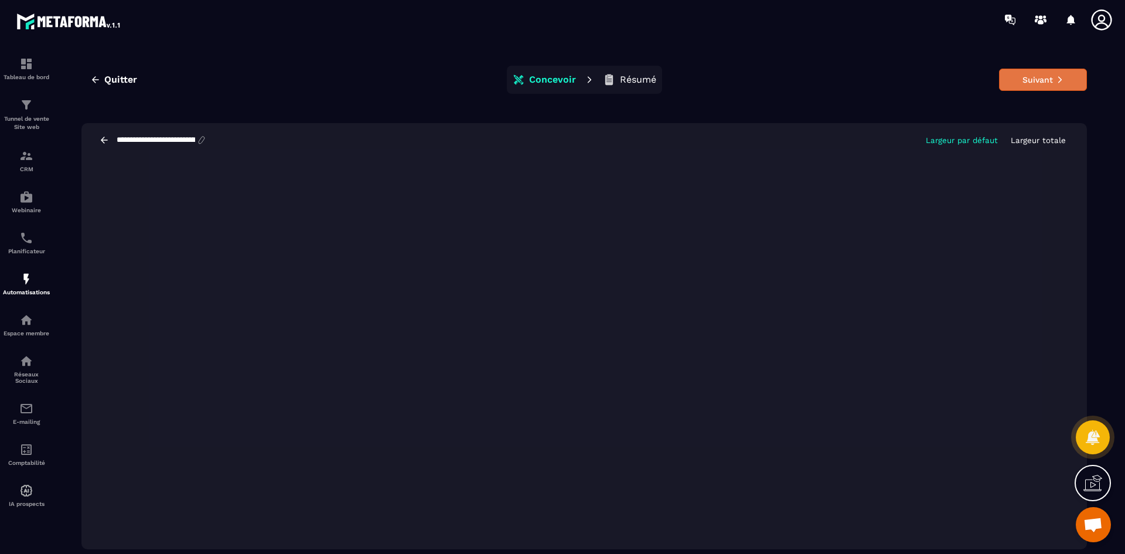
click at [1048, 86] on button "Suivant" at bounding box center [1043, 80] width 88 height 22
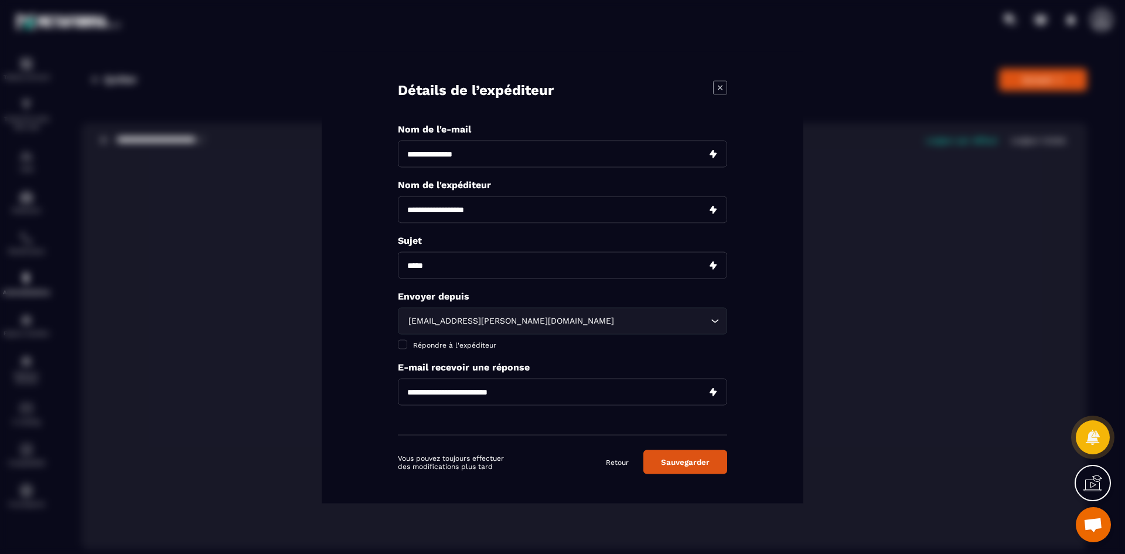
click at [615, 466] on link "Retour" at bounding box center [617, 461] width 23 height 9
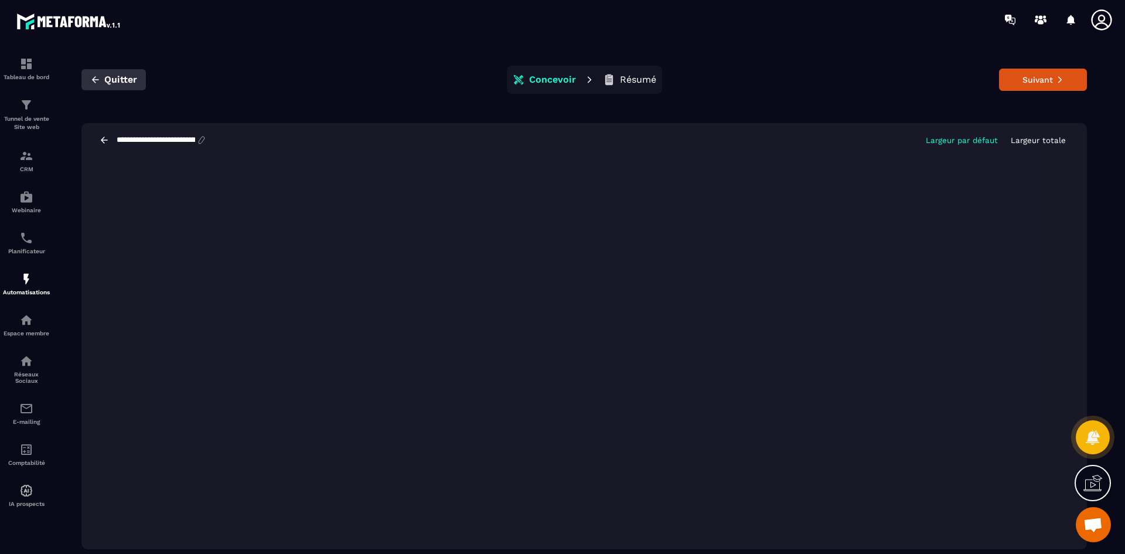
click at [110, 79] on span "Quitter" at bounding box center [120, 80] width 33 height 12
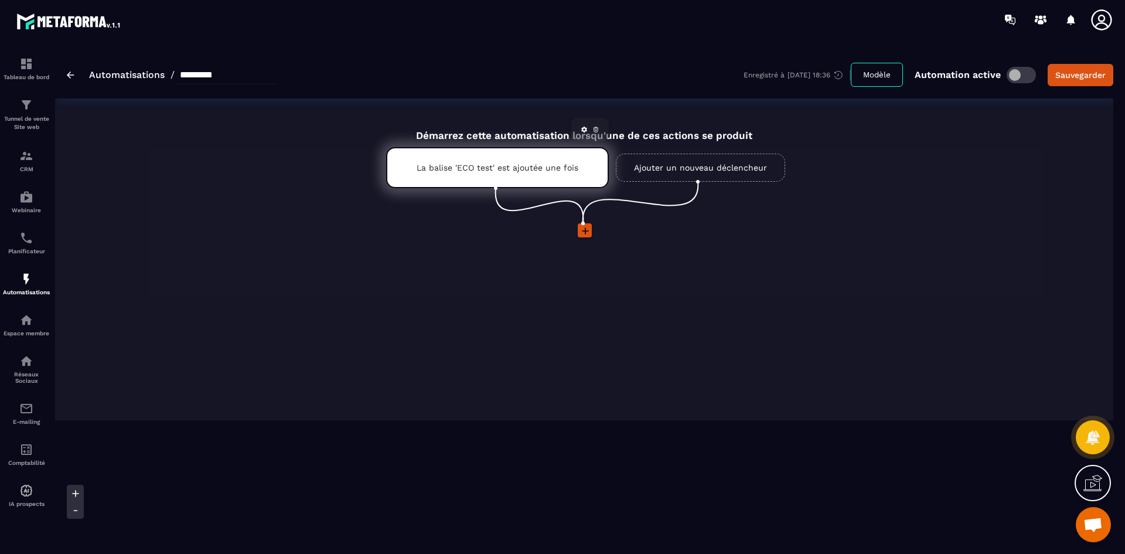
click at [559, 169] on p "La balise 'ECO test' est ajoutée une fois" at bounding box center [498, 167] width 162 height 9
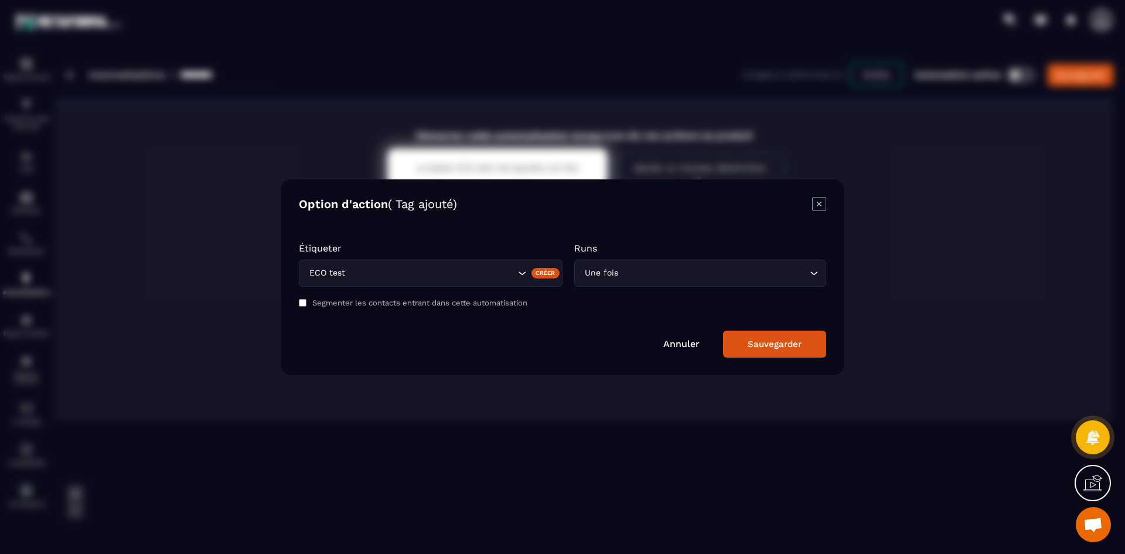
click at [817, 209] on icon "Modal window" at bounding box center [819, 204] width 14 height 14
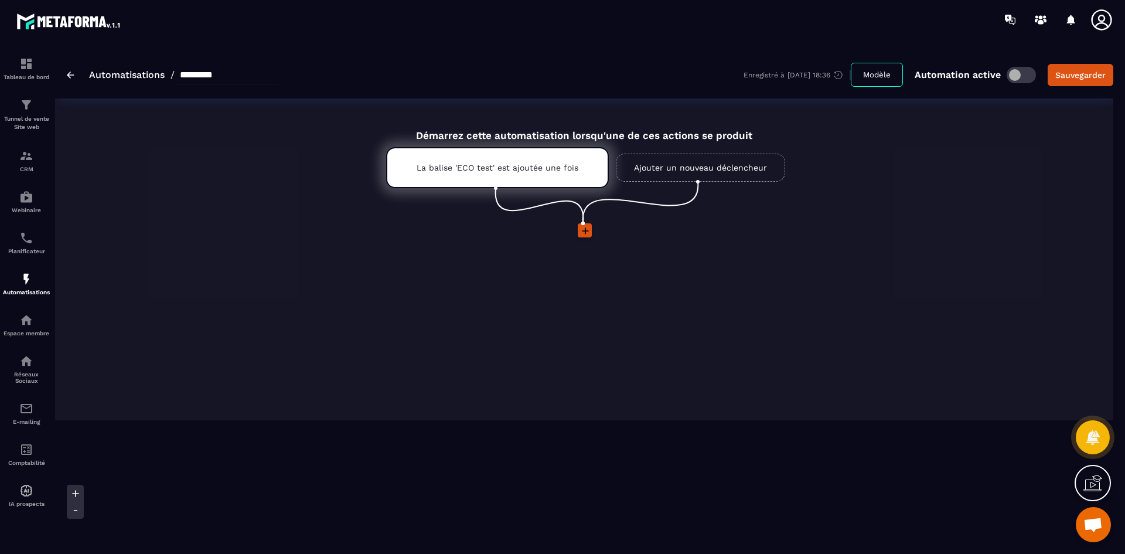
click at [682, 159] on link "Ajouter un nouveau déclencheur" at bounding box center [700, 168] width 169 height 28
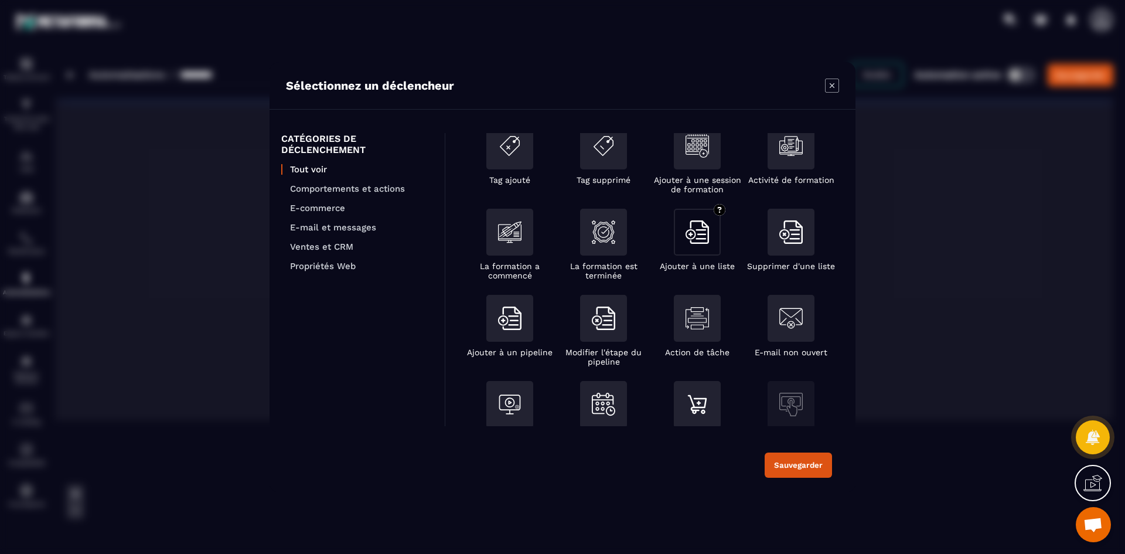
scroll to position [23, 0]
click at [358, 229] on p "E-mail et messages" at bounding box center [361, 227] width 143 height 11
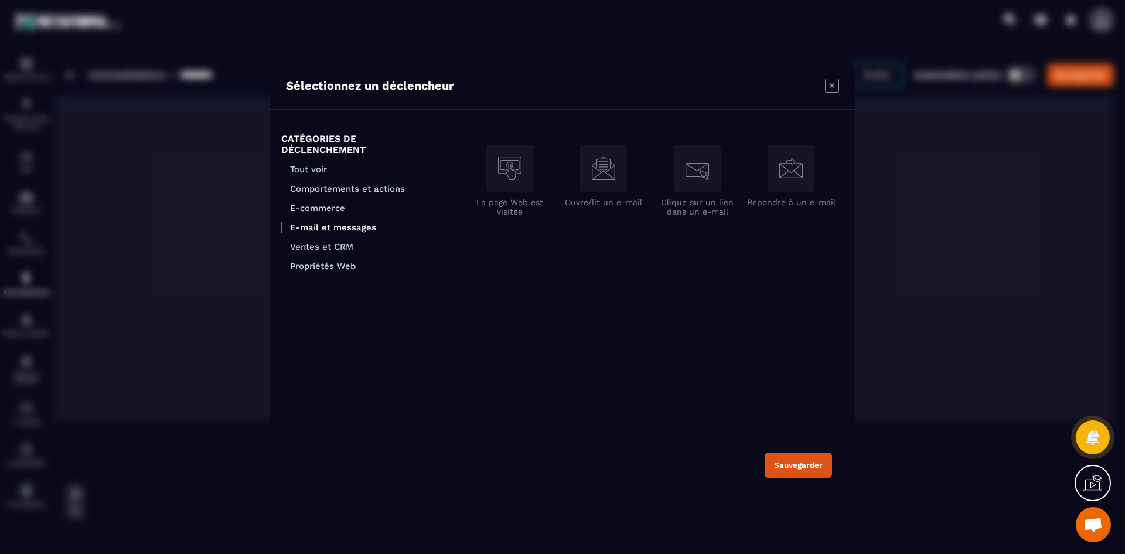
scroll to position [0, 0]
click at [346, 250] on p "Ventes et CRM" at bounding box center [361, 246] width 143 height 11
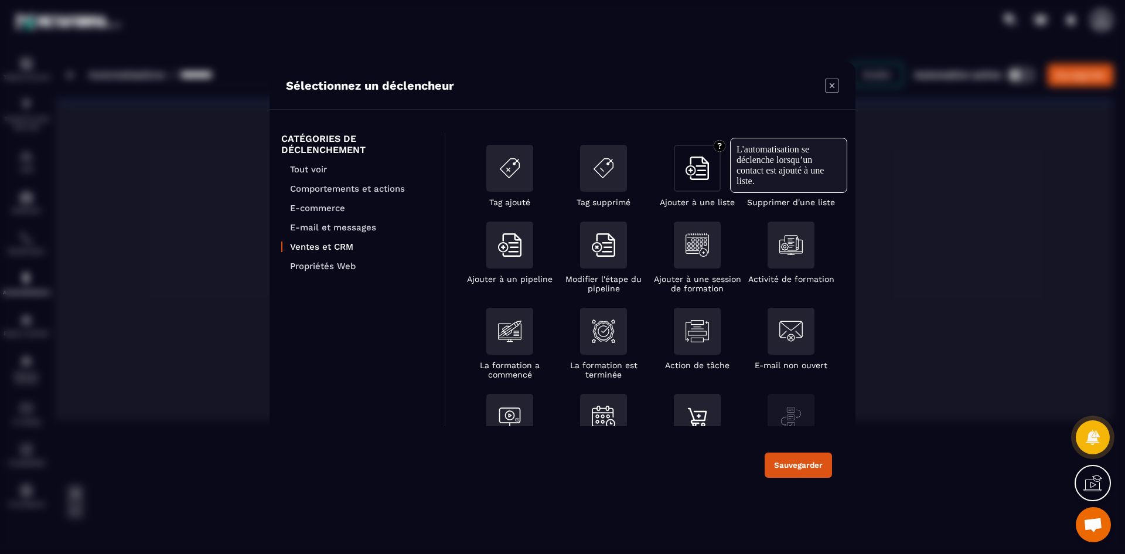
click at [691, 179] on img "Modal window" at bounding box center [697, 167] width 23 height 23
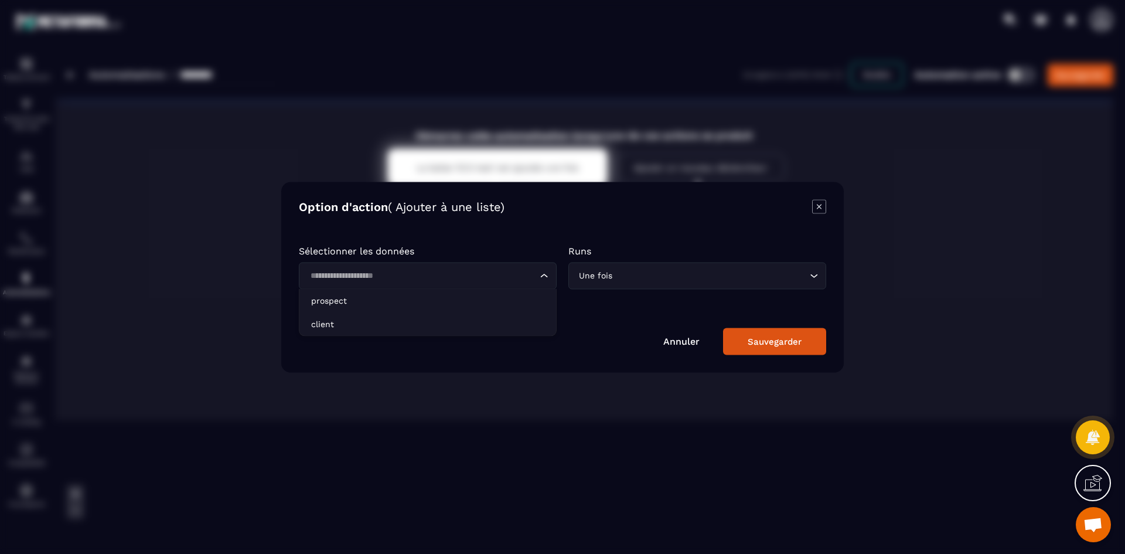
click at [475, 272] on input "Search for option" at bounding box center [421, 275] width 231 height 13
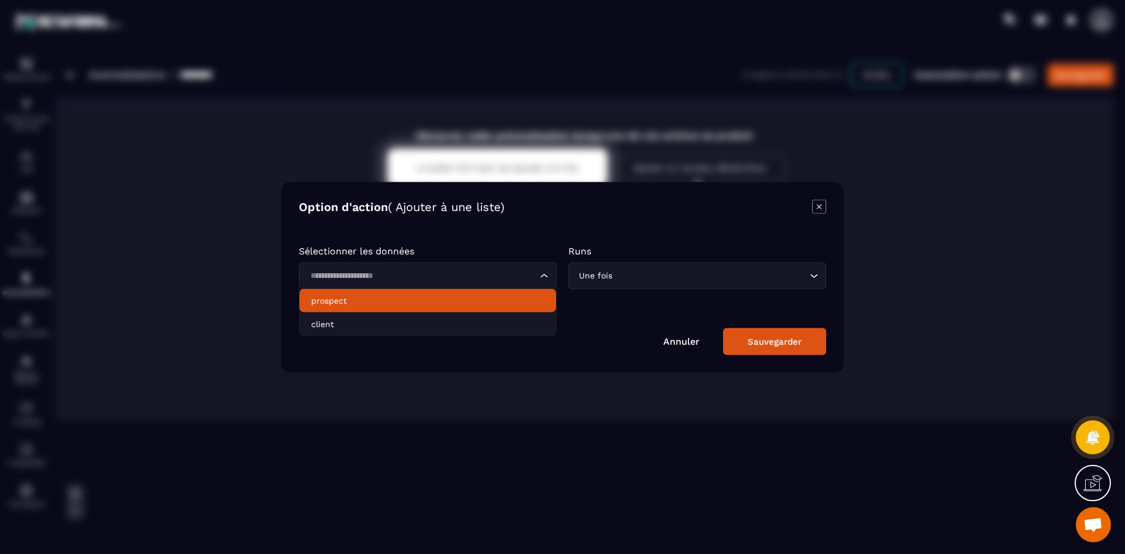
click at [425, 302] on p "prospect" at bounding box center [427, 300] width 233 height 12
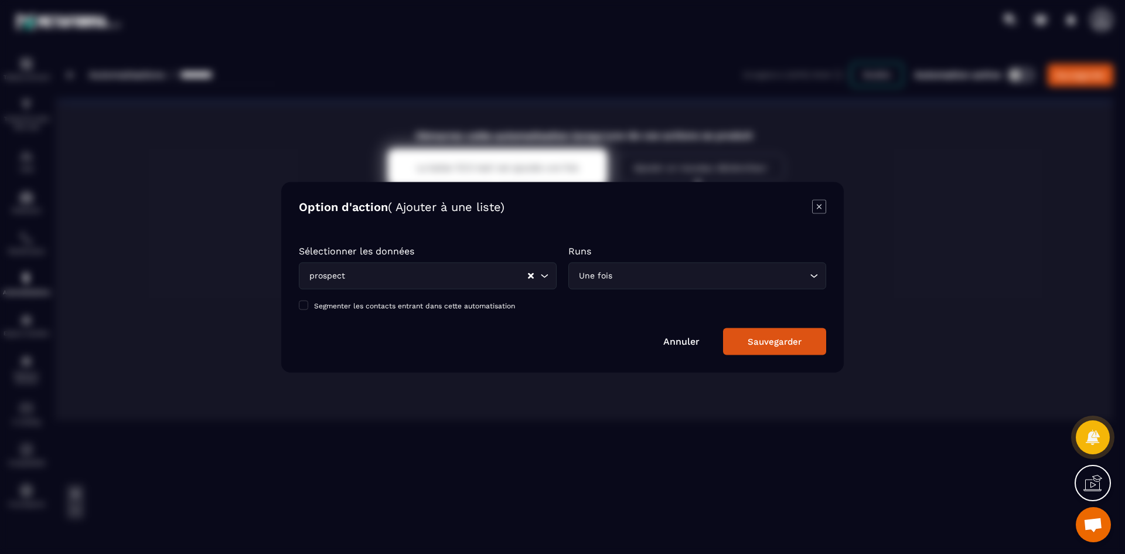
click at [780, 345] on div "Sauvegarder" at bounding box center [775, 341] width 54 height 11
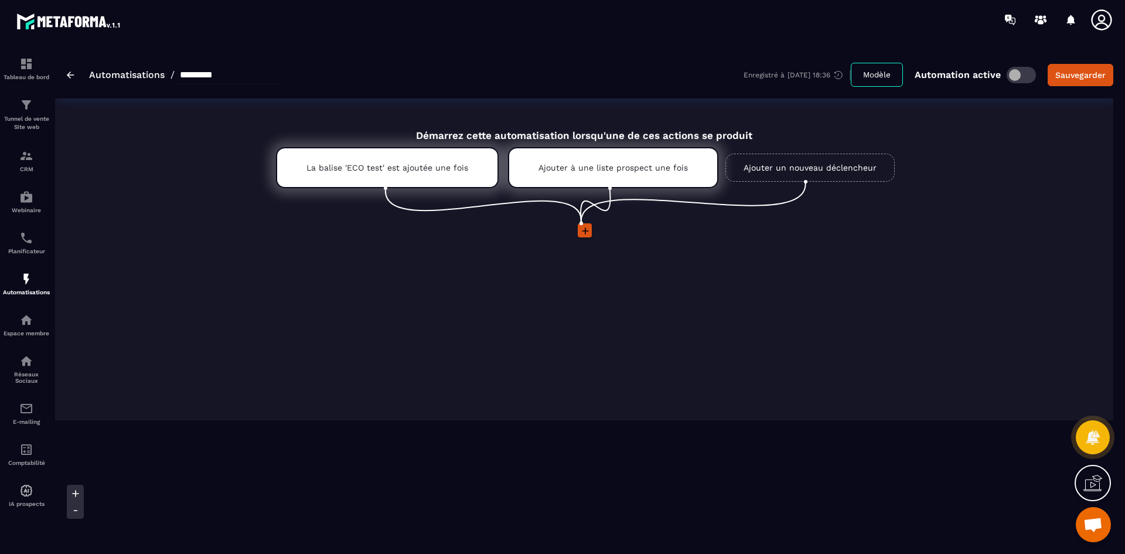
click at [1018, 76] on span at bounding box center [1021, 75] width 29 height 16
click at [28, 168] on p "CRM" at bounding box center [26, 169] width 47 height 6
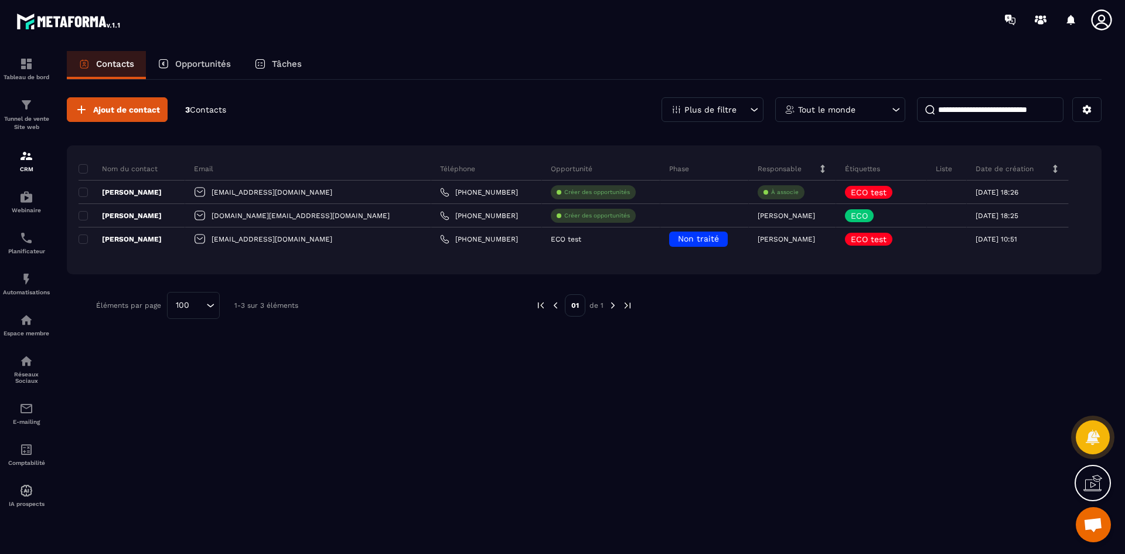
click at [204, 63] on p "Opportunités" at bounding box center [203, 64] width 56 height 11
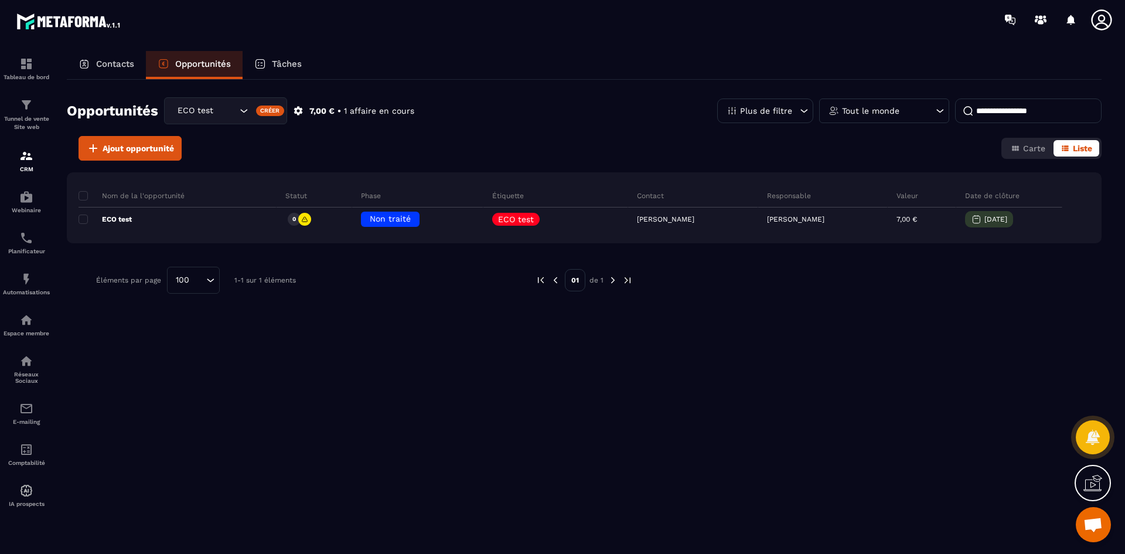
click at [285, 64] on p "Tâches" at bounding box center [287, 64] width 30 height 11
